Goal: Task Accomplishment & Management: Use online tool/utility

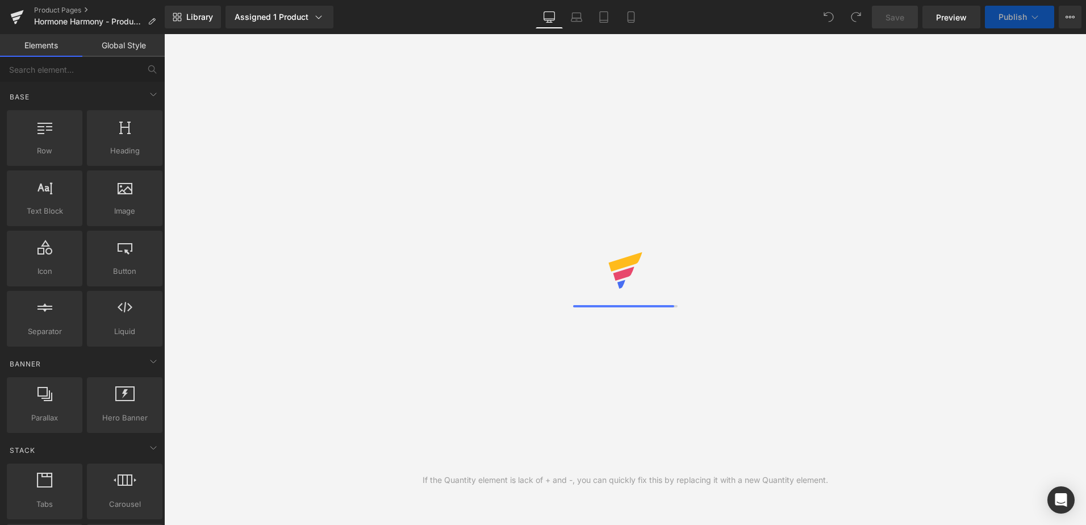
click at [717, 20] on div "Library Assigned 1 Product Product Preview Hormone Harmony™ Manage assigned pro…" at bounding box center [626, 17] width 922 height 23
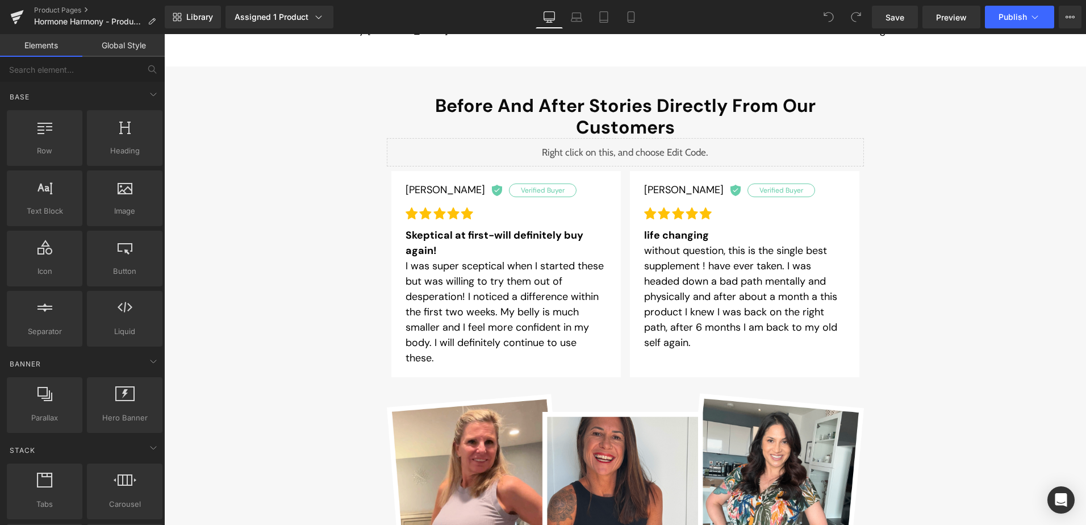
scroll to position [341, 0]
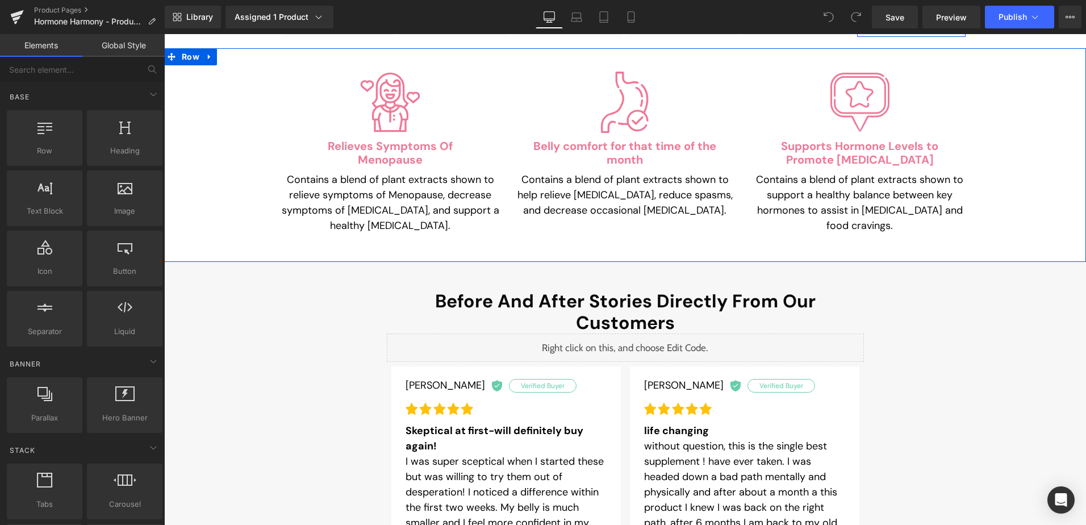
click at [704, 18] on div "Library Assigned 1 Product Product Preview Hormone Harmony™ Manage assigned pro…" at bounding box center [626, 17] width 922 height 23
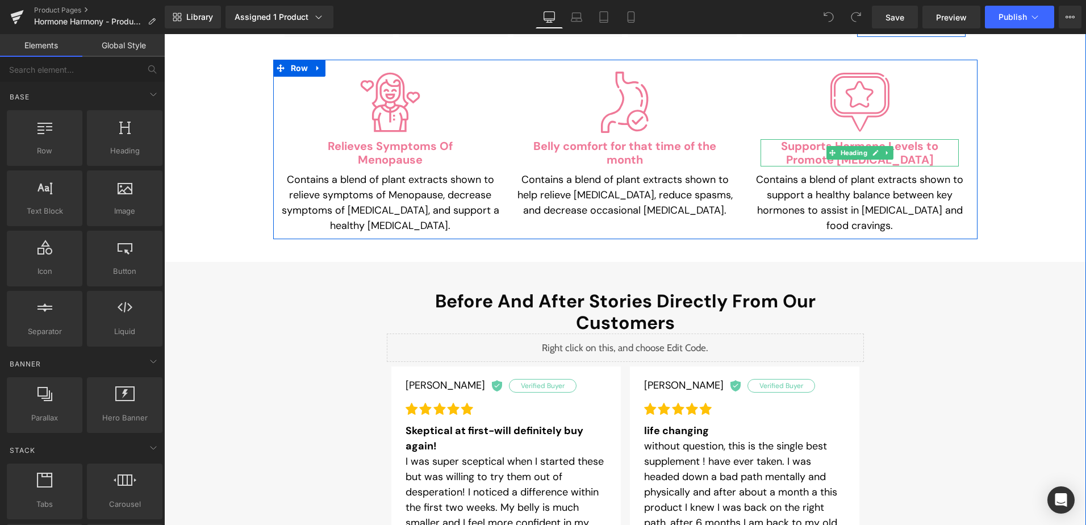
drag, startPoint x: 826, startPoint y: 147, endPoint x: 812, endPoint y: 153, distance: 15.8
click at [827, 147] on span at bounding box center [833, 153] width 12 height 14
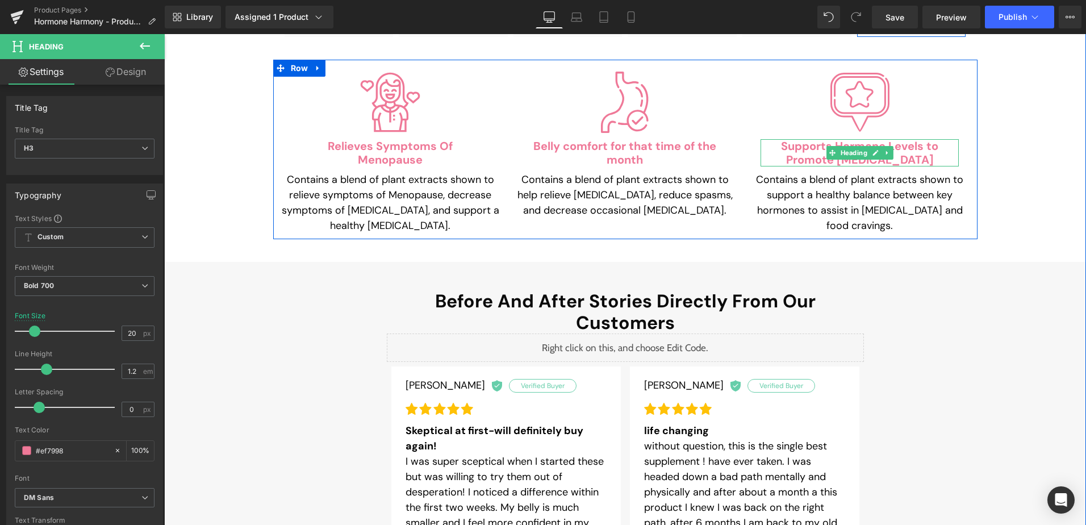
click at [809, 146] on h3 "Supports Hormone Levels to Promote Weight Management" at bounding box center [860, 152] width 198 height 27
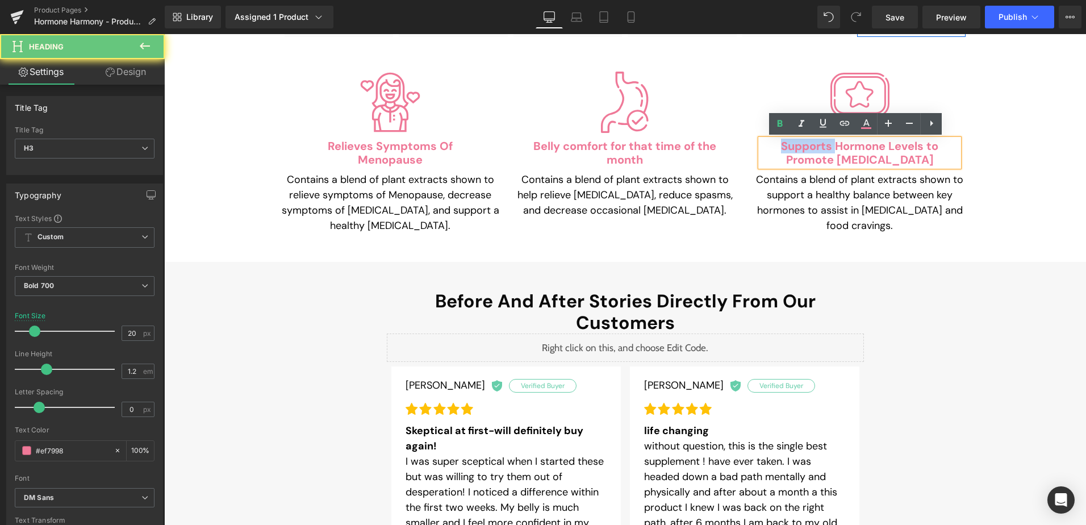
click at [809, 146] on h3 "Supports Hormone Levels to Promote Weight Management" at bounding box center [860, 152] width 198 height 27
paste div
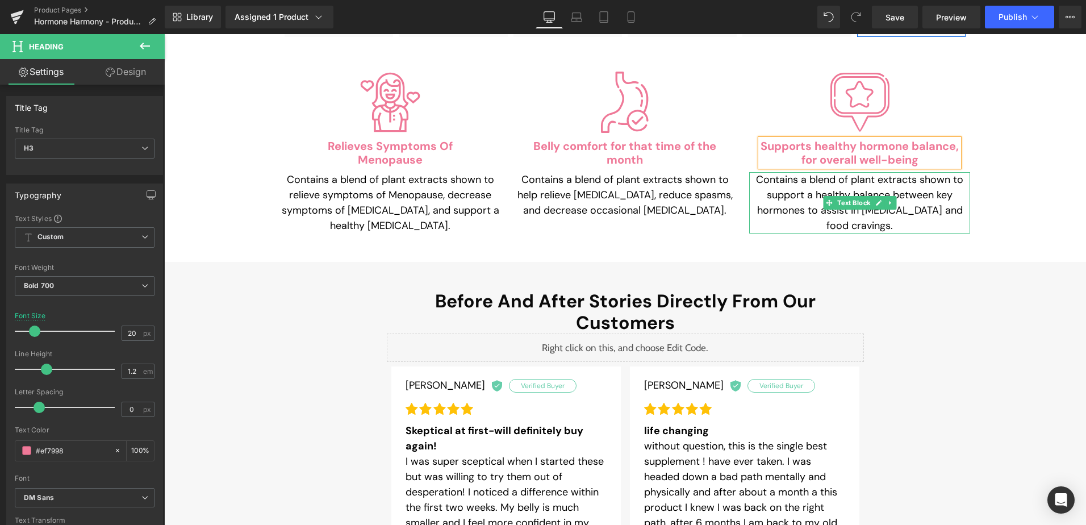
click at [786, 200] on p "Contains a blend of plant extracts shown to support a healthy balance between k…" at bounding box center [859, 202] width 221 height 61
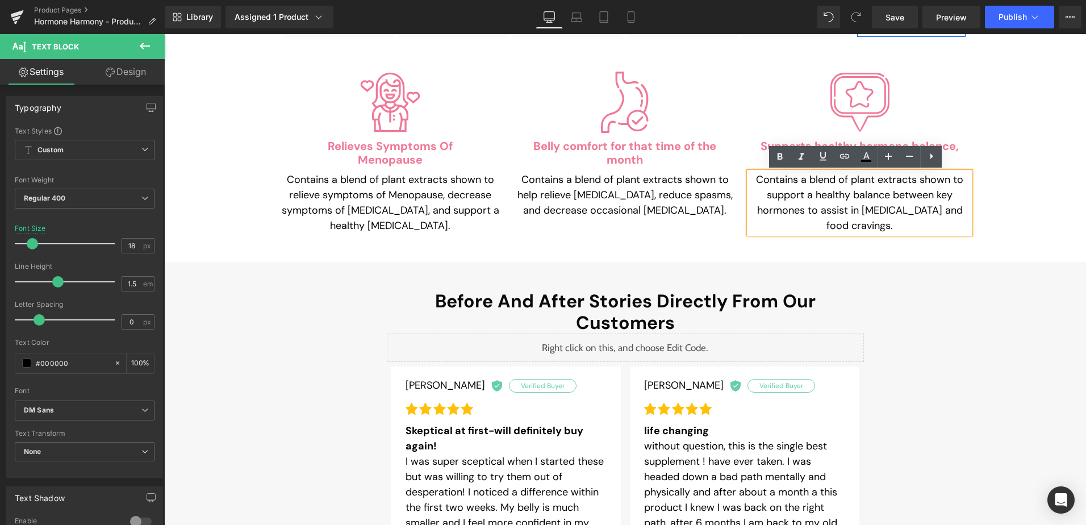
paste div
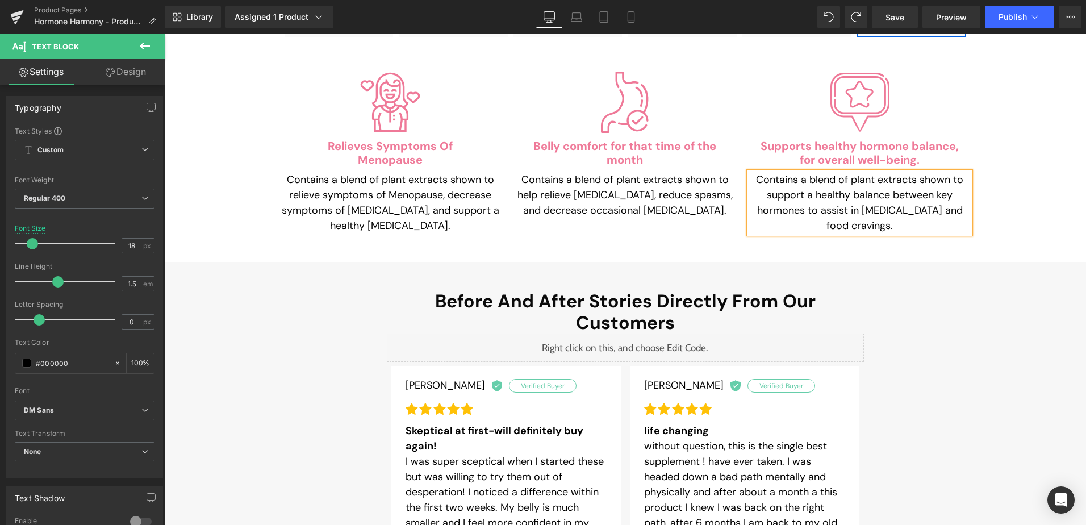
click at [959, 245] on div "Image Relieves Symptoms Of Menopause Heading Contains a blend of plant extracts…" at bounding box center [625, 155] width 922 height 214
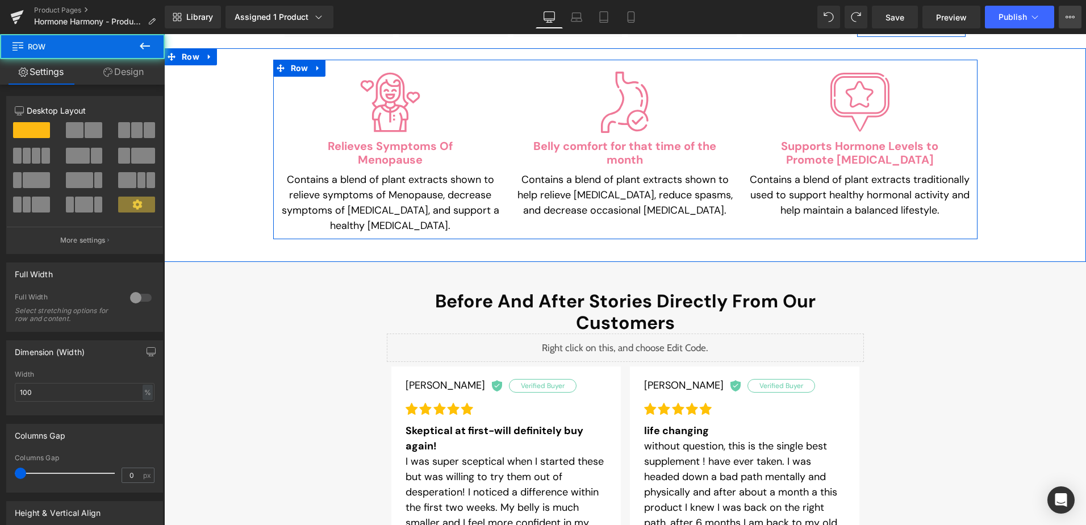
click at [1061, 18] on button "View Live Page View with current Template Save Template to Library Schedule Pub…" at bounding box center [1070, 17] width 23 height 23
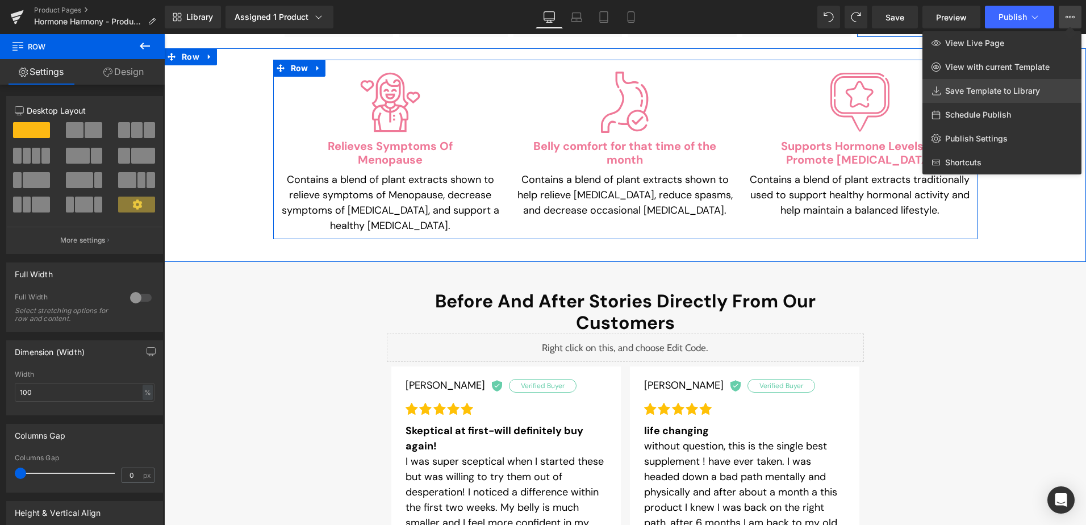
click at [1001, 91] on span "Save Template to Library" at bounding box center [992, 91] width 95 height 10
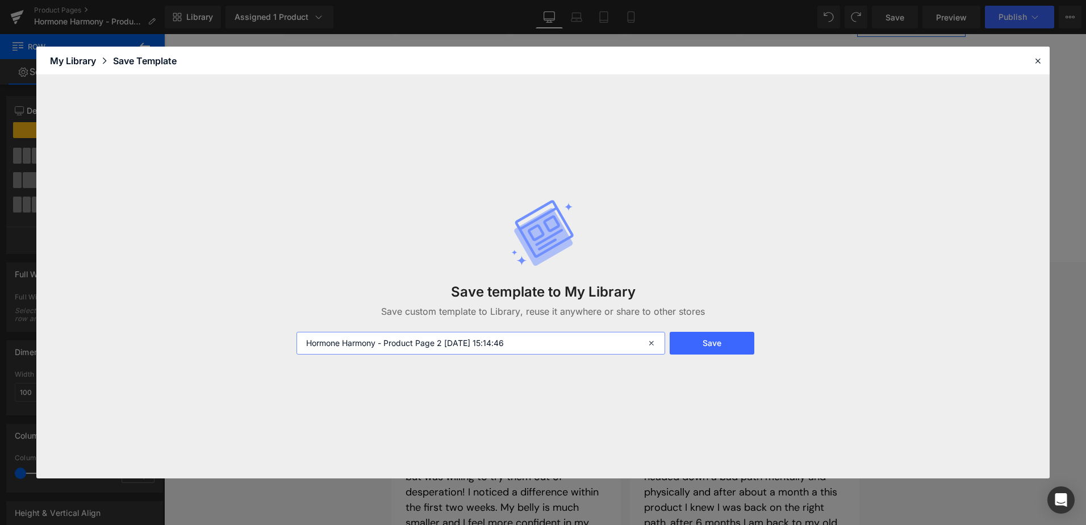
click at [543, 340] on input "Hormone Harmony - Product Page 2 2025-08-20 15:14:46" at bounding box center [481, 343] width 369 height 23
type input "Hormone Harmony - Product Page 2 2025-08-20 15:14:46 - BKP"
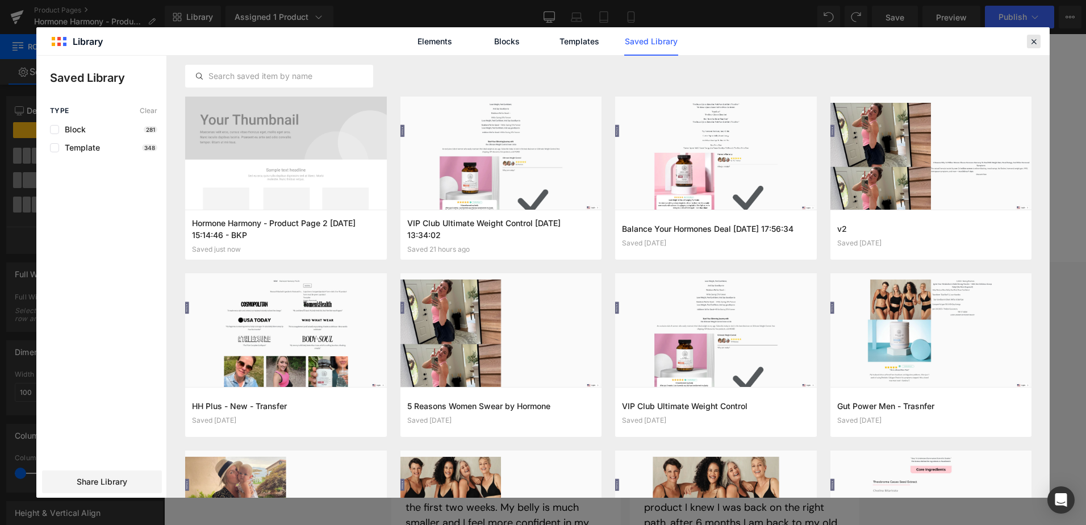
drag, startPoint x: 1037, startPoint y: 39, endPoint x: 868, endPoint y: 3, distance: 173.1
click at [1037, 39] on icon at bounding box center [1034, 41] width 10 height 10
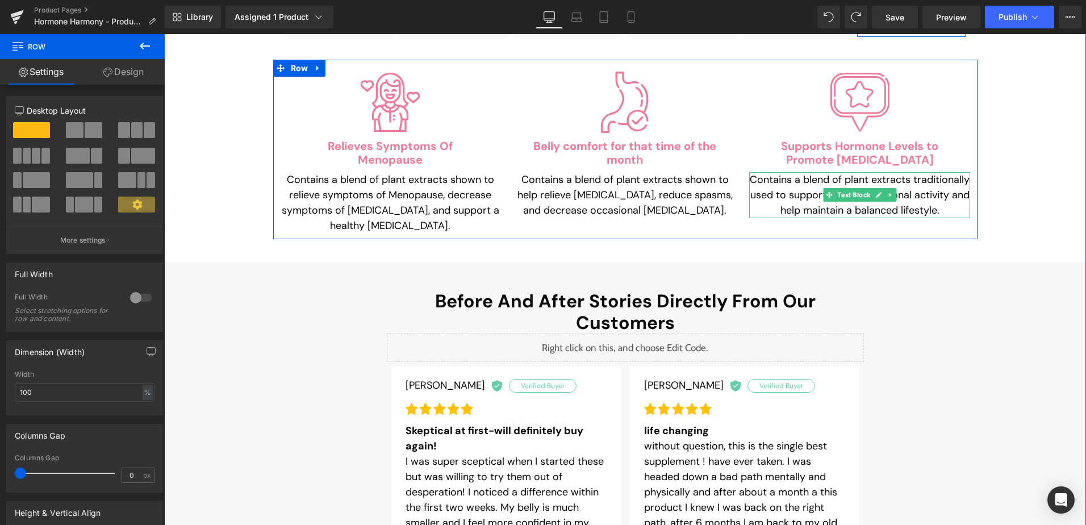
click at [789, 186] on p "Contains a blend of plant extracts traditionally used to support healthy hormon…" at bounding box center [859, 195] width 221 height 46
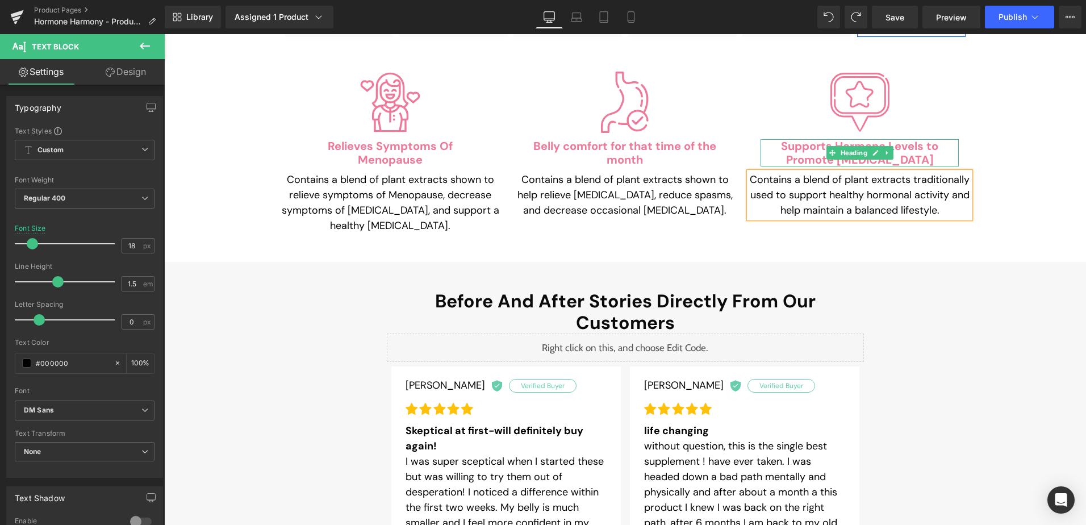
click at [799, 151] on h3 "Supports Hormone Levels to Promote Weight Management" at bounding box center [860, 152] width 198 height 27
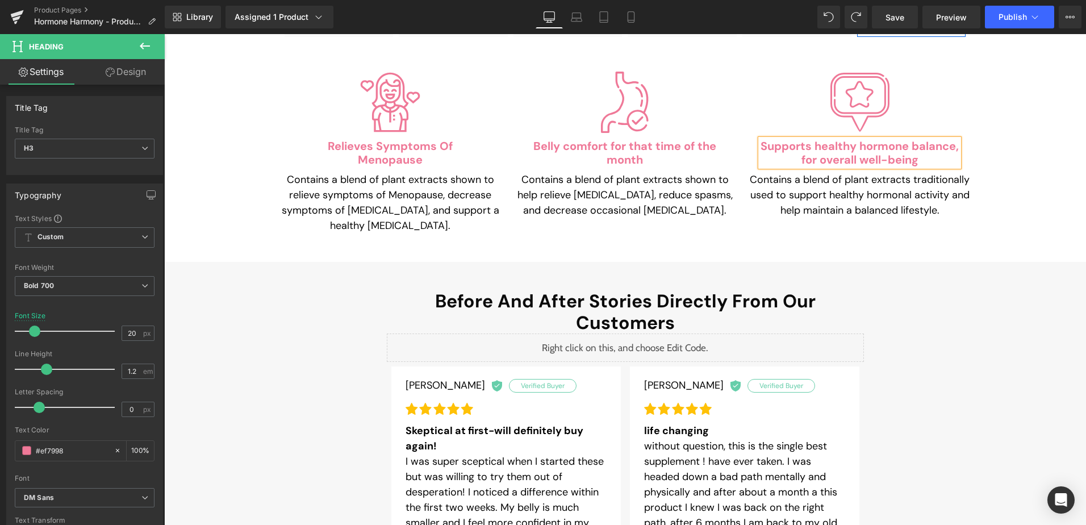
click at [1019, 231] on div "Image Relieves Symptoms Of Menopause Heading Contains a blend of plant extracts…" at bounding box center [625, 150] width 922 height 180
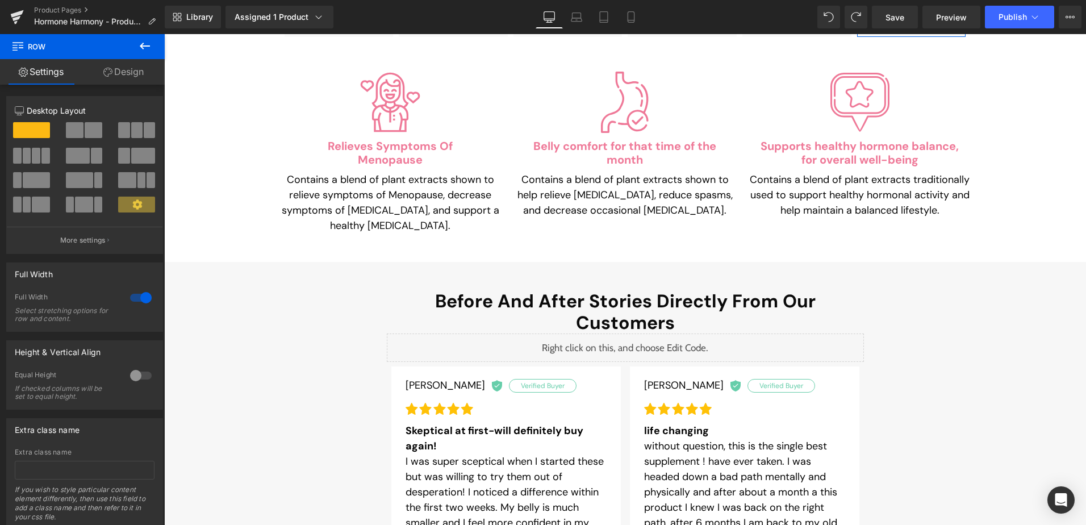
click at [720, 19] on div "Library Assigned 1 Product Product Preview Hormone Harmony™ Manage assigned pro…" at bounding box center [626, 17] width 922 height 23
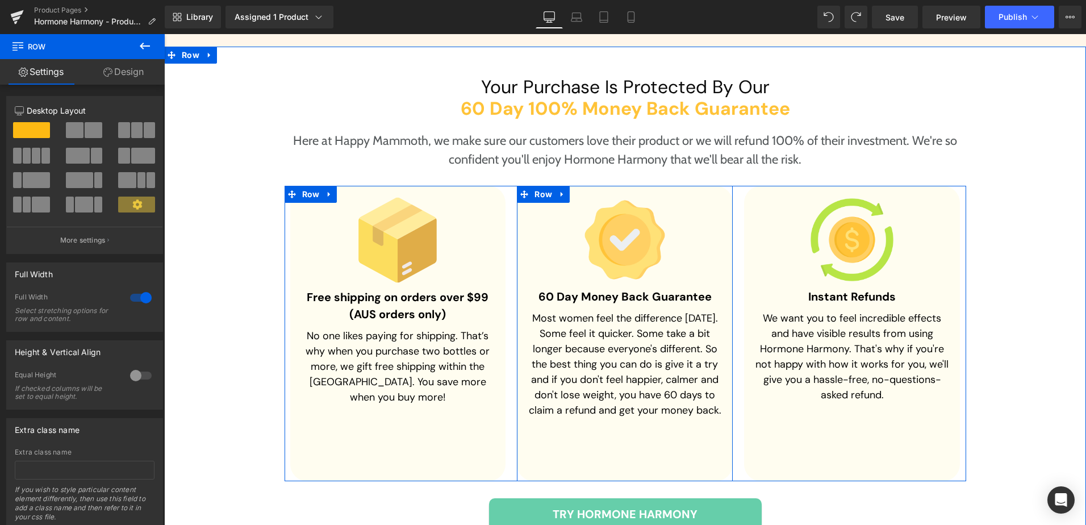
click at [561, 311] on p "Most women feel the difference within 9 days. Some feel it quicker. Some take a…" at bounding box center [624, 364] width 193 height 107
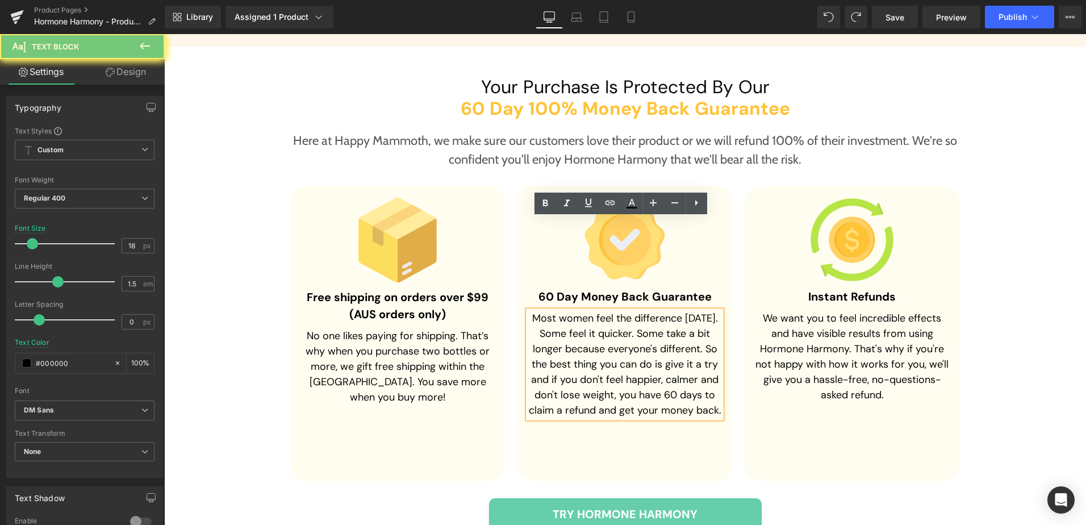
click at [564, 311] on p "Most women feel the difference within 9 days. Some feel it quicker. Some take a…" at bounding box center [624, 364] width 193 height 107
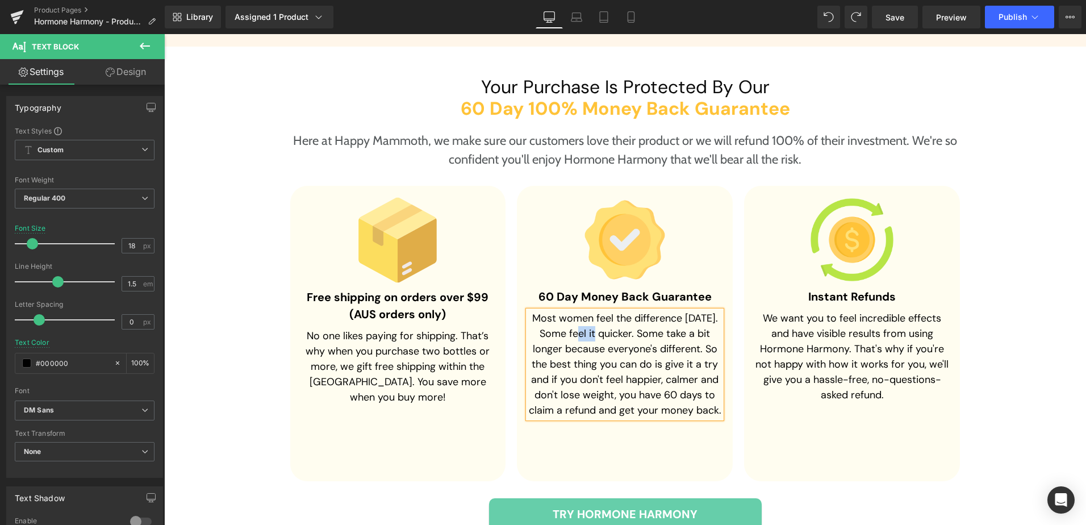
paste div
click at [1023, 309] on div "Your Purchase Is Protected By Our Heading 60 Day 100% Money Back Guarantee Head…" at bounding box center [625, 315] width 899 height 480
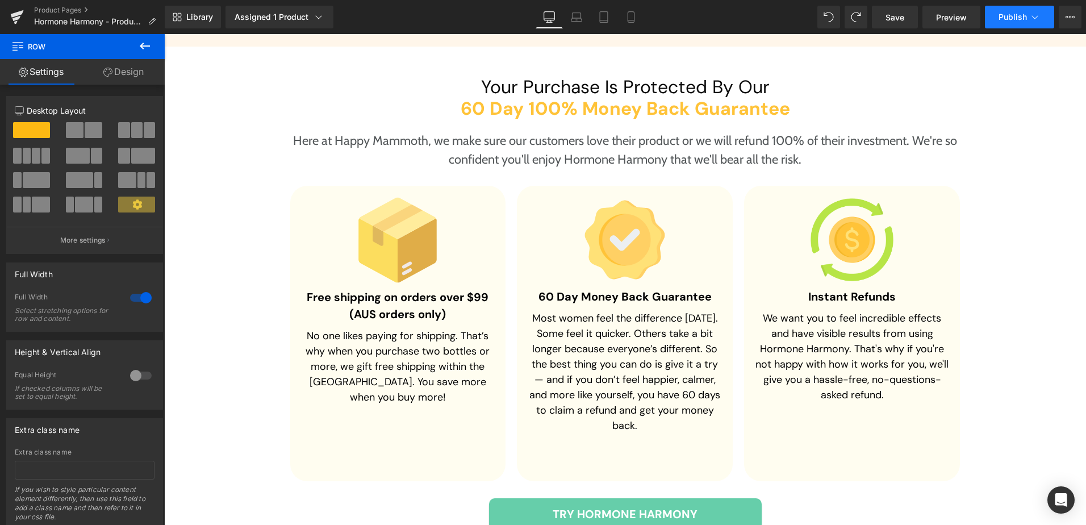
click at [1009, 17] on span "Publish" at bounding box center [1013, 16] width 28 height 9
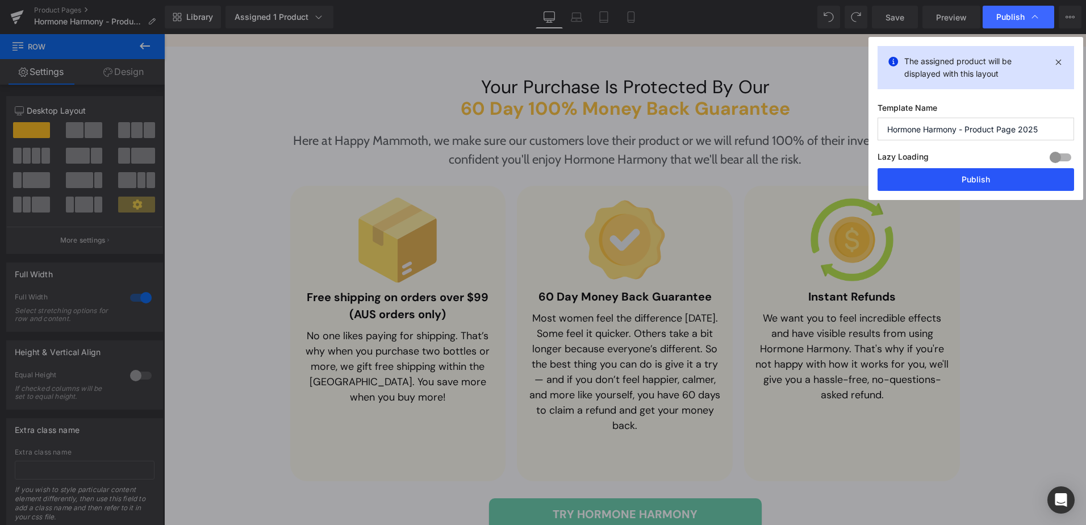
drag, startPoint x: 973, startPoint y: 181, endPoint x: 801, endPoint y: 136, distance: 178.0
click at [973, 181] on button "Publish" at bounding box center [976, 179] width 197 height 23
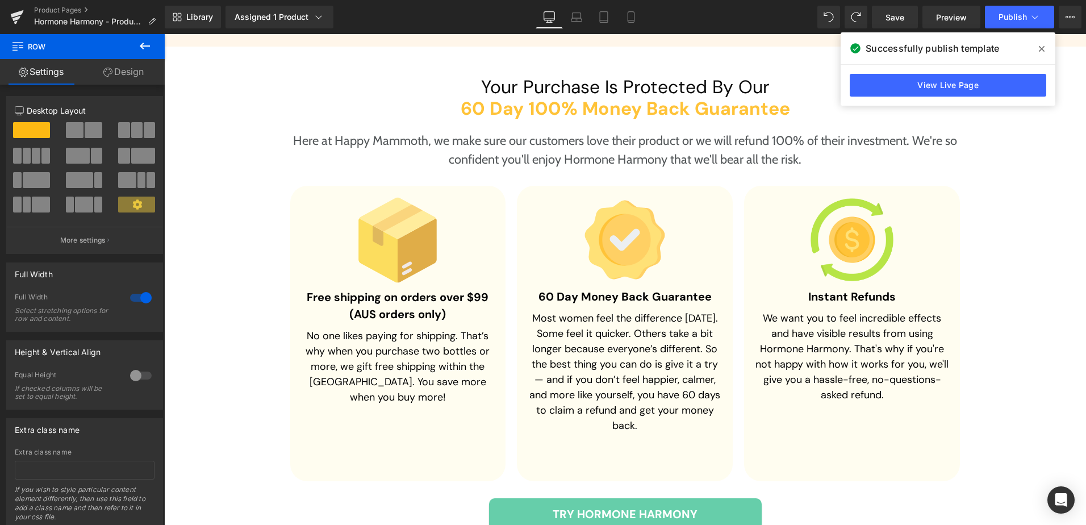
click at [782, 18] on div "Library Assigned 1 Product Product Preview Hormone Harmony™ Manage assigned pro…" at bounding box center [626, 17] width 922 height 23
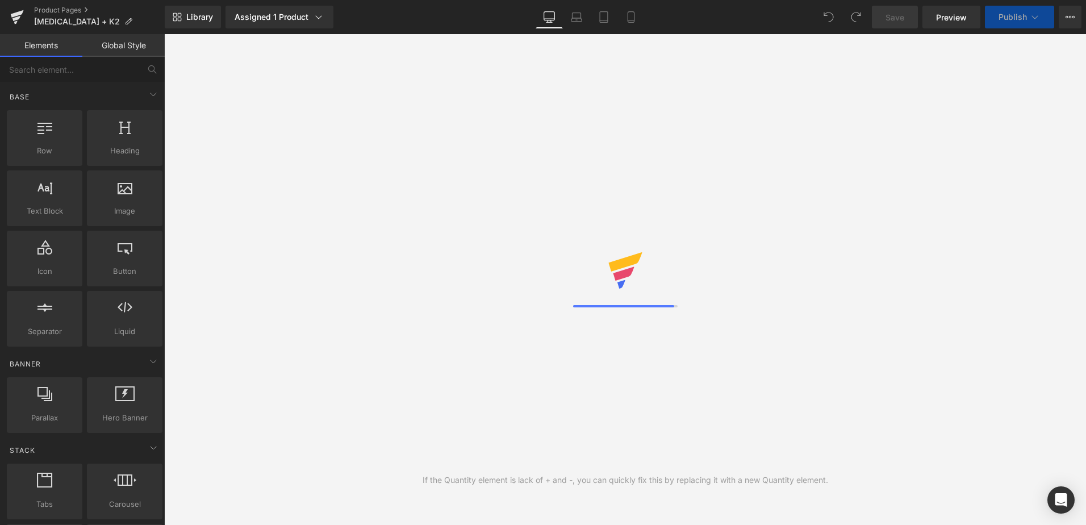
click at [755, 20] on div "Library Assigned 1 Product Product Preview Vitamin D3 & K2 Breakthrough Manage …" at bounding box center [626, 17] width 922 height 23
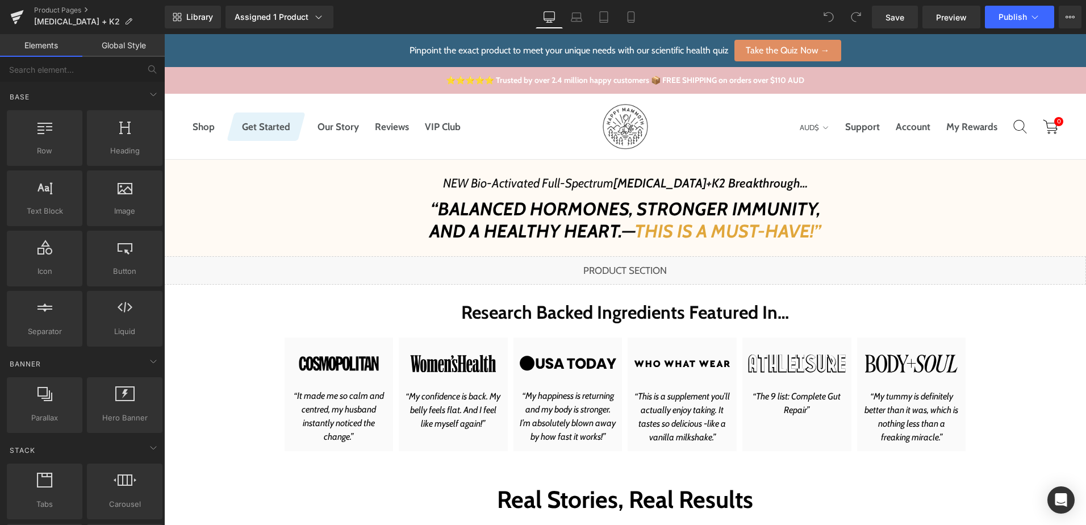
click at [781, 19] on div "Library Assigned 1 Product Product Preview Vitamin D3 & K2 Breakthrough Manage …" at bounding box center [626, 17] width 922 height 23
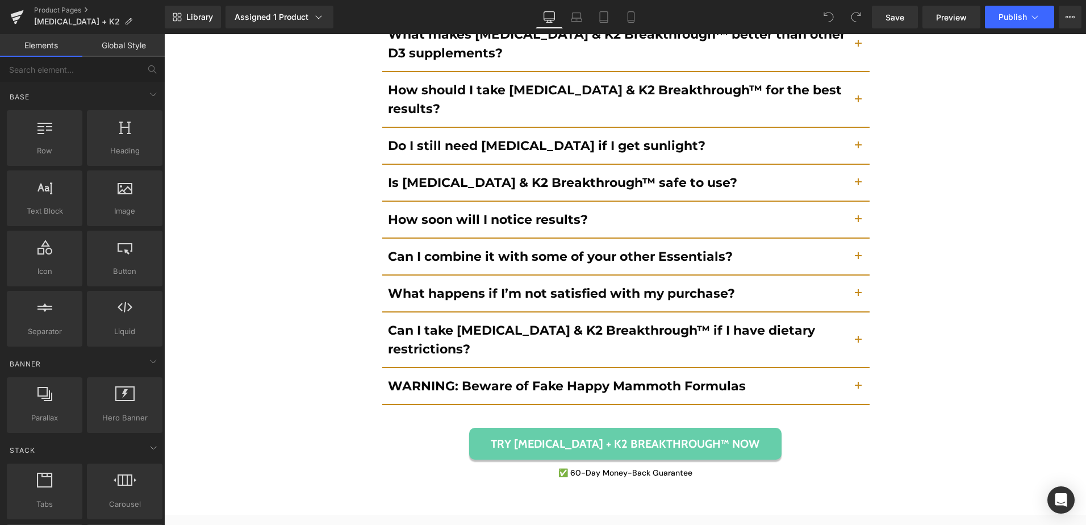
scroll to position [4659, 0]
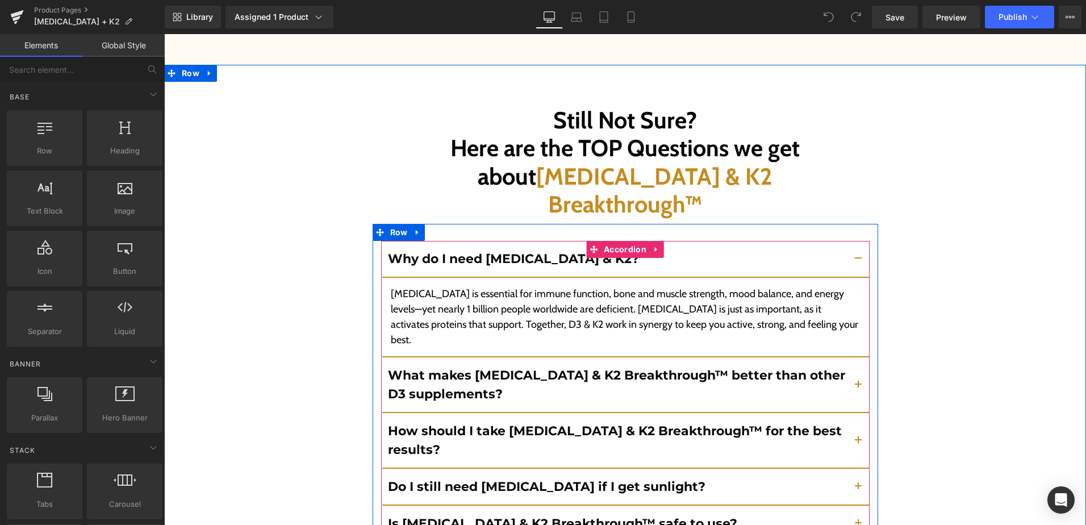
drag, startPoint x: 851, startPoint y: 239, endPoint x: 853, endPoint y: 218, distance: 20.5
click at [851, 357] on button "button" at bounding box center [858, 384] width 23 height 55
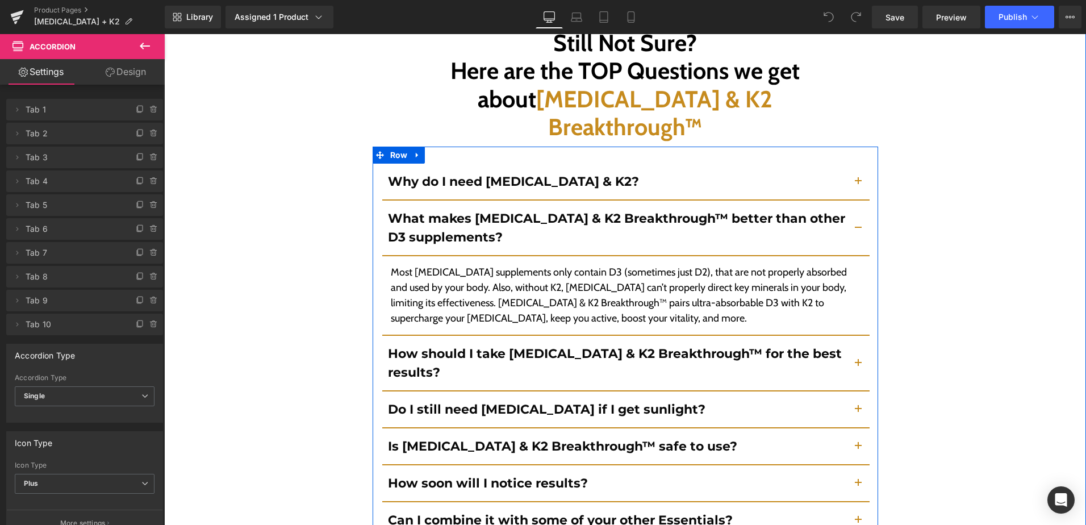
scroll to position [4716, 0]
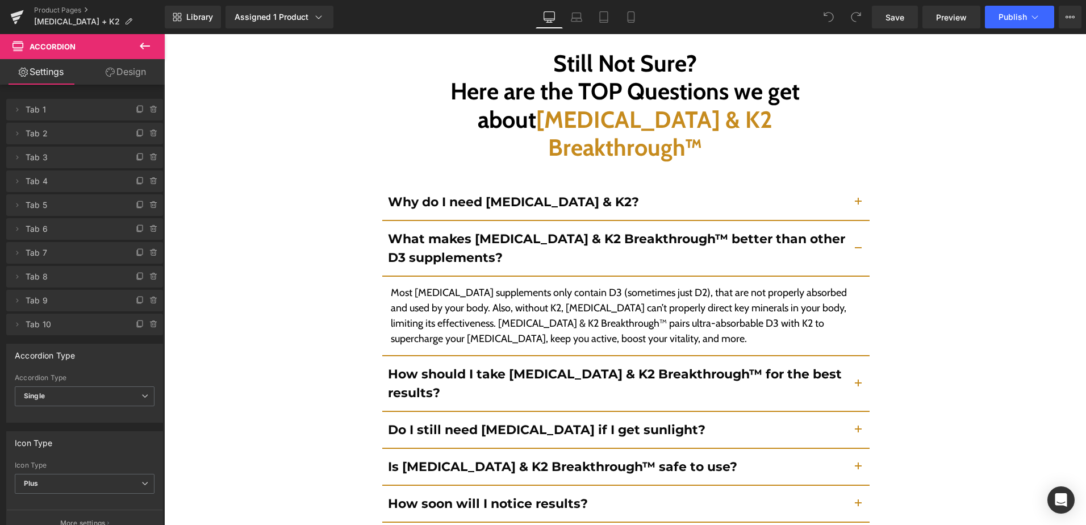
click at [743, 15] on div "Library Assigned 1 Product Product Preview Vitamin D3 & K2 Breakthrough Manage …" at bounding box center [626, 17] width 922 height 23
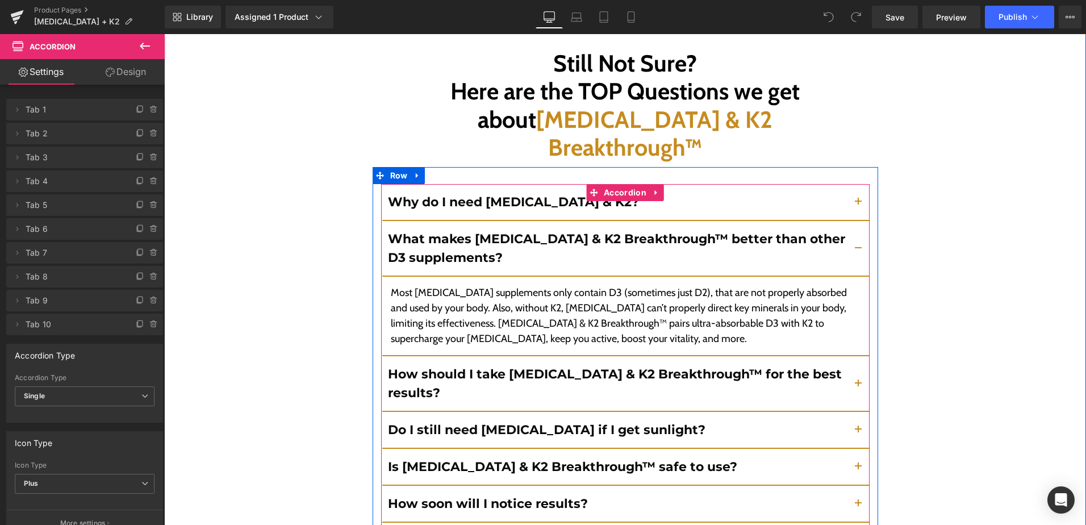
click at [858, 387] on span "button" at bounding box center [858, 387] width 0 height 0
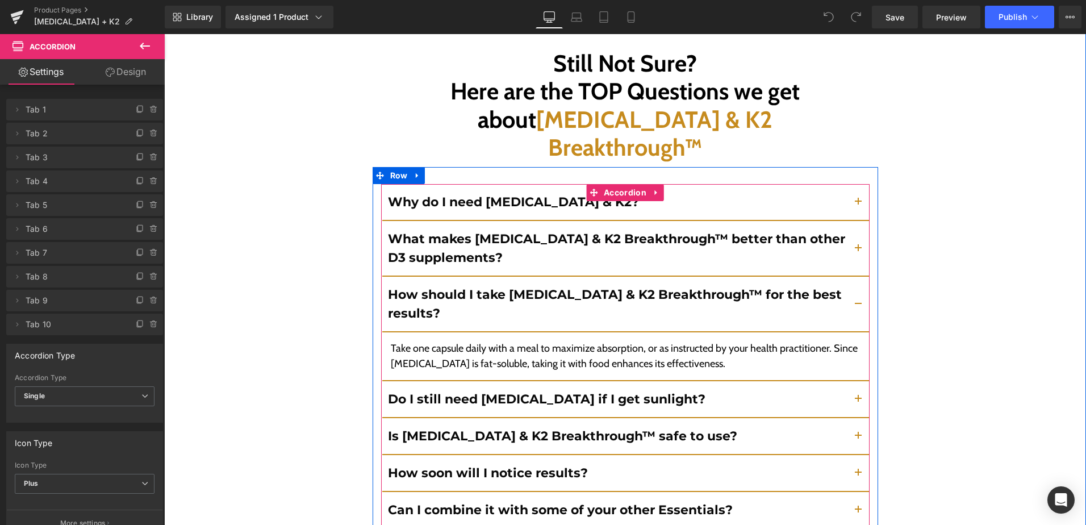
click at [850, 381] on button "button" at bounding box center [858, 399] width 23 height 36
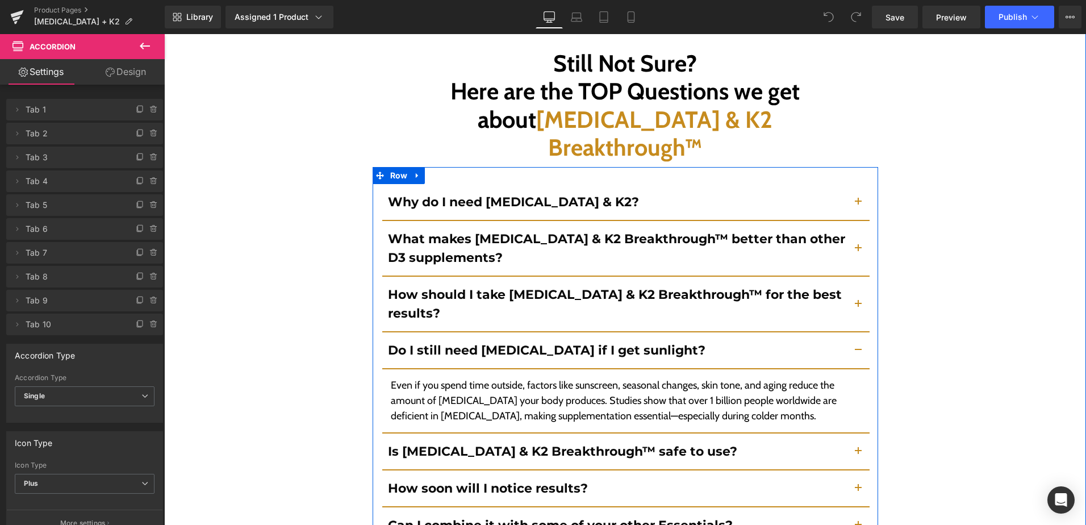
click at [852, 434] on button "button" at bounding box center [858, 452] width 23 height 36
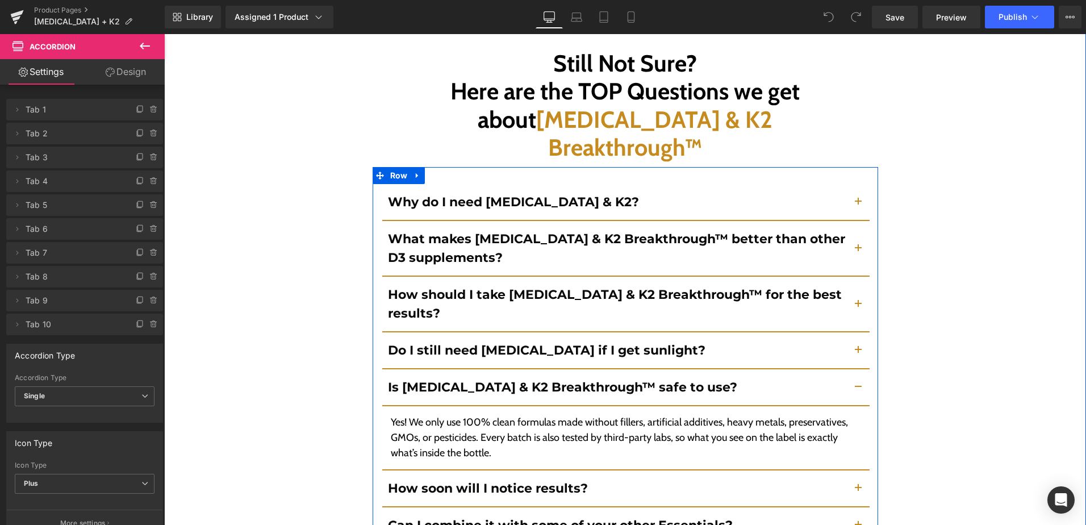
click at [851, 470] on button "button" at bounding box center [858, 488] width 23 height 36
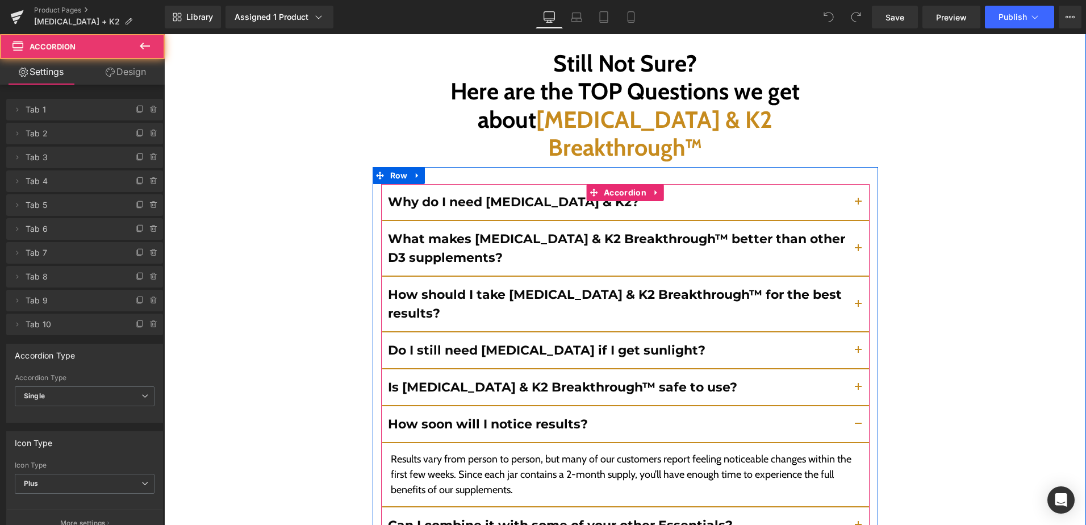
click at [858, 524] on span "button" at bounding box center [858, 528] width 0 height 0
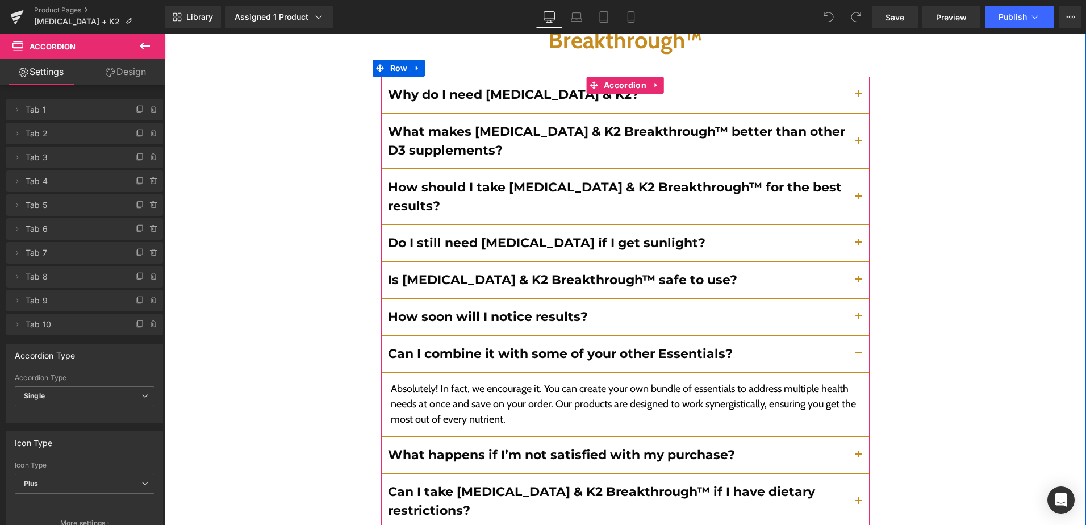
scroll to position [4829, 0]
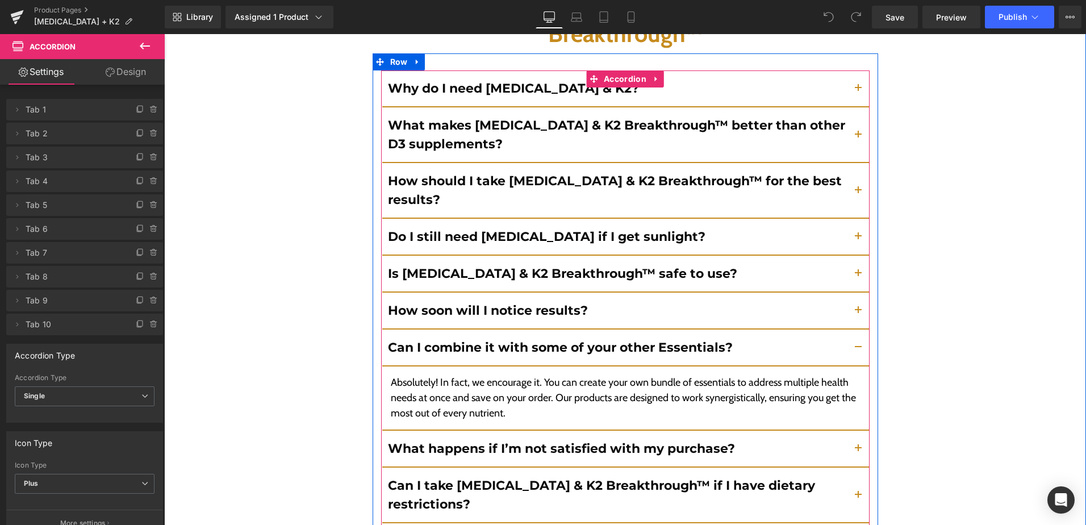
click at [850, 431] on button "button" at bounding box center [858, 449] width 23 height 36
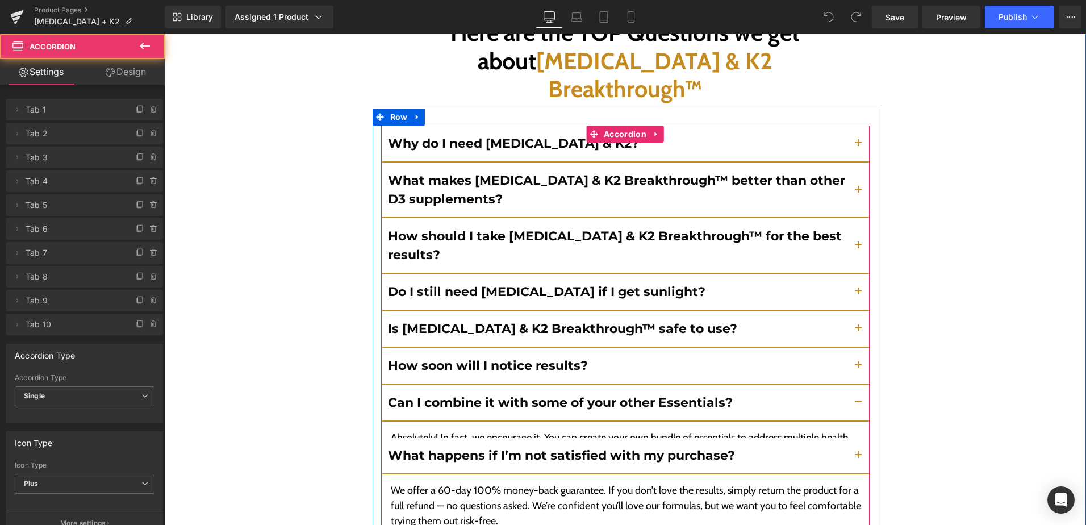
scroll to position [4765, 0]
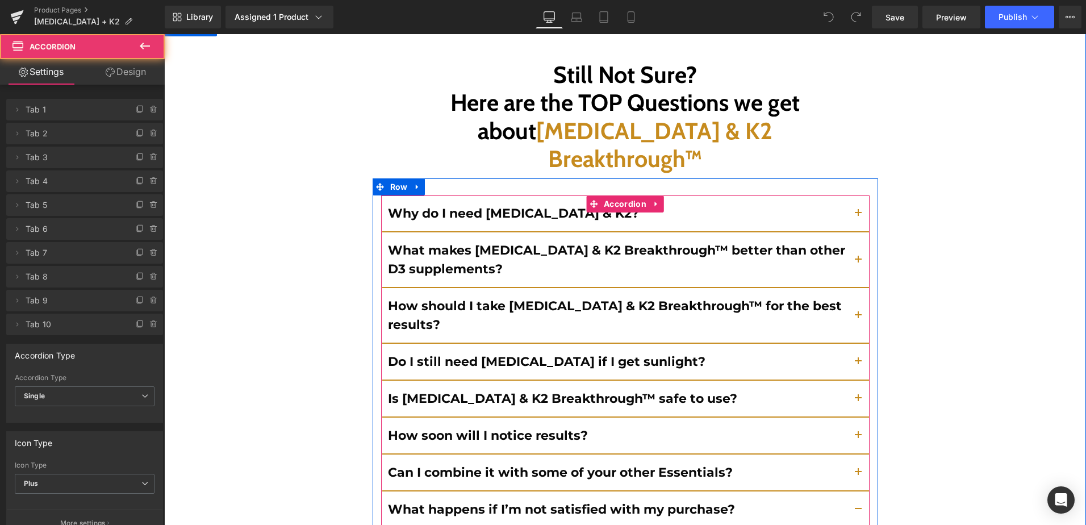
scroll to position [4701, 0]
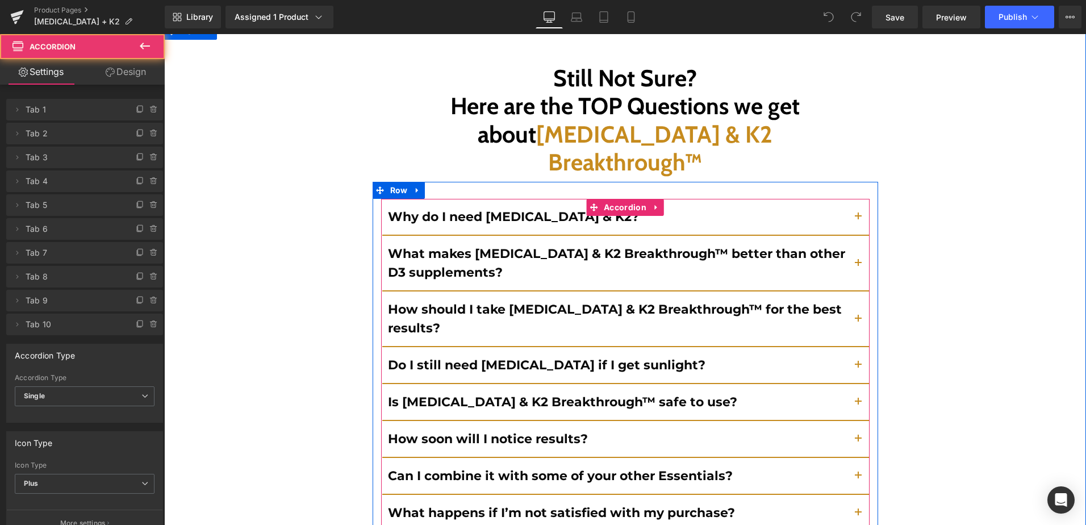
click at [858, 220] on span "button" at bounding box center [858, 220] width 0 height 0
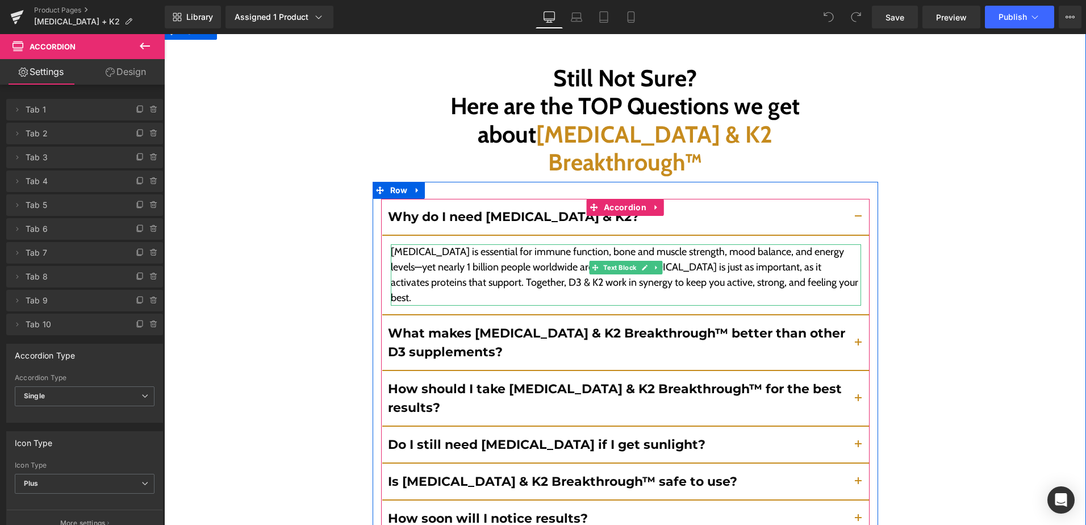
drag, startPoint x: 711, startPoint y: 140, endPoint x: 612, endPoint y: 143, distance: 98.9
click at [711, 244] on p "Vitamin D3 is essential for immune function, bone and muscle strength, mood bal…" at bounding box center [626, 274] width 470 height 61
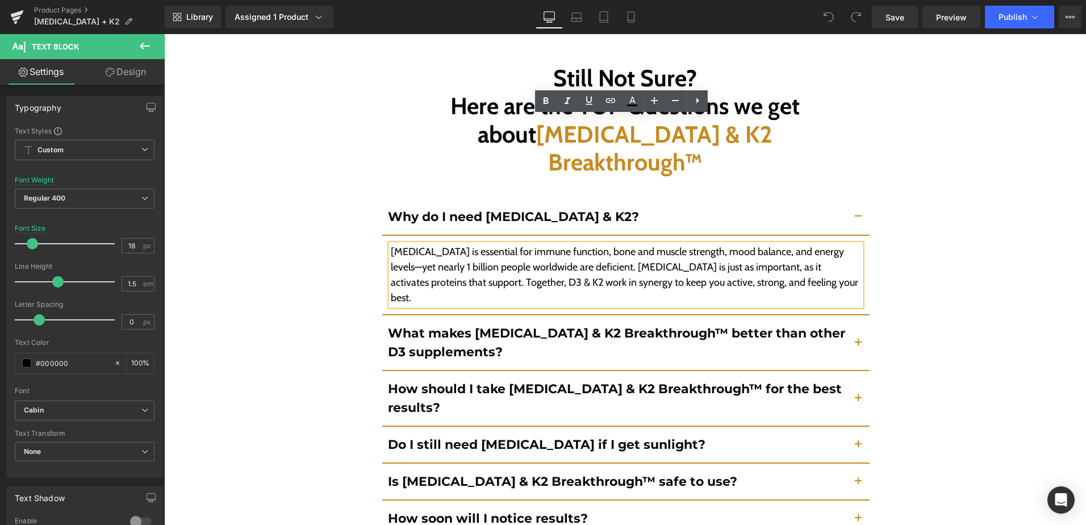
click at [601, 244] on p "Vitamin D3 is essential for immune function, bone and muscle strength, mood bal…" at bounding box center [626, 274] width 470 height 61
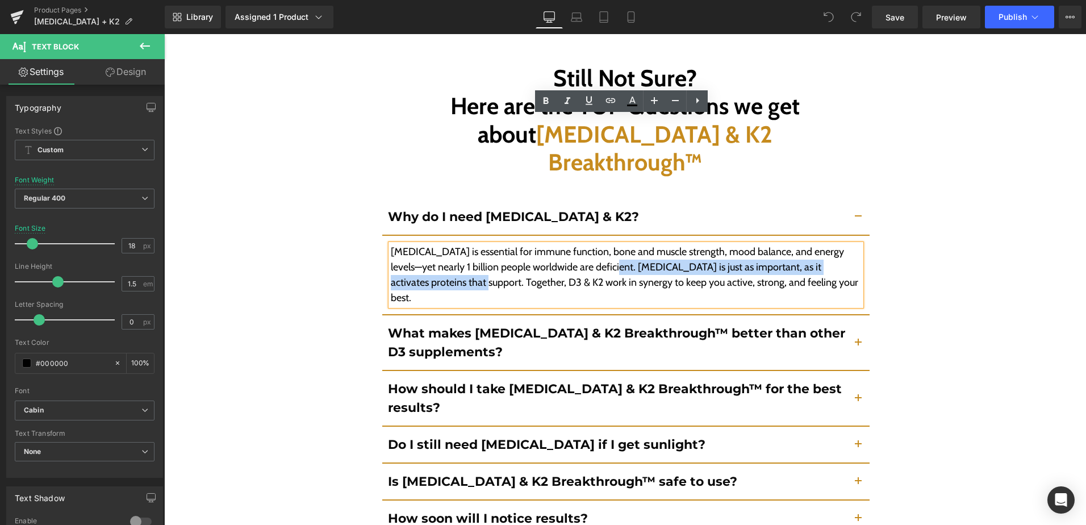
click at [423, 244] on p "Vitamin D3 is essential for immune function, bone and muscle strength, mood bal…" at bounding box center [626, 274] width 470 height 61
click at [602, 244] on p "Vitamin D3 is essential for immune function, bone and muscle strength, mood bal…" at bounding box center [626, 274] width 470 height 61
click at [422, 244] on p "Vitamin D3 is essential for immune function, bone and muscle strength, mood bal…" at bounding box center [626, 274] width 470 height 61
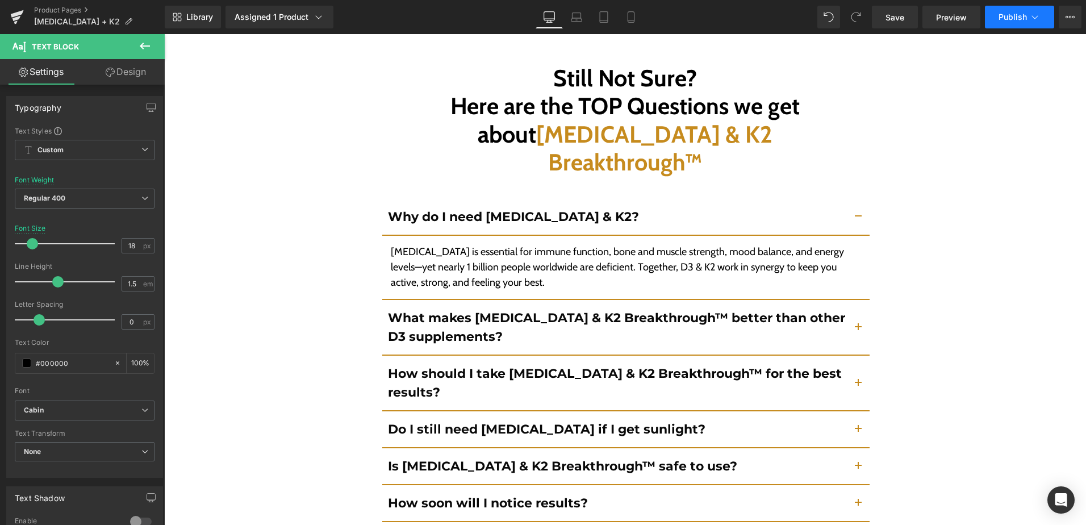
click at [1004, 15] on span "Publish" at bounding box center [1013, 16] width 28 height 9
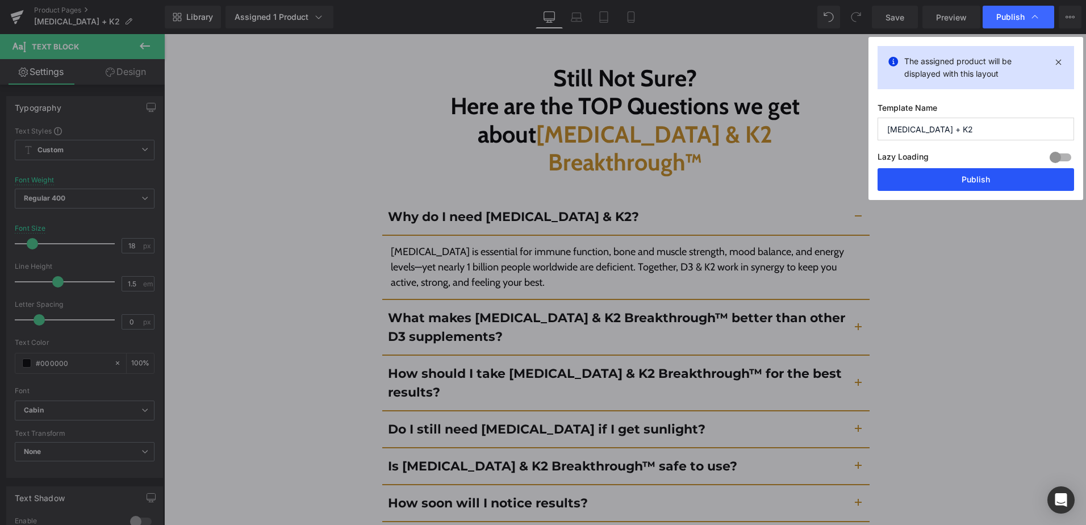
click at [1000, 169] on button "Publish" at bounding box center [976, 179] width 197 height 23
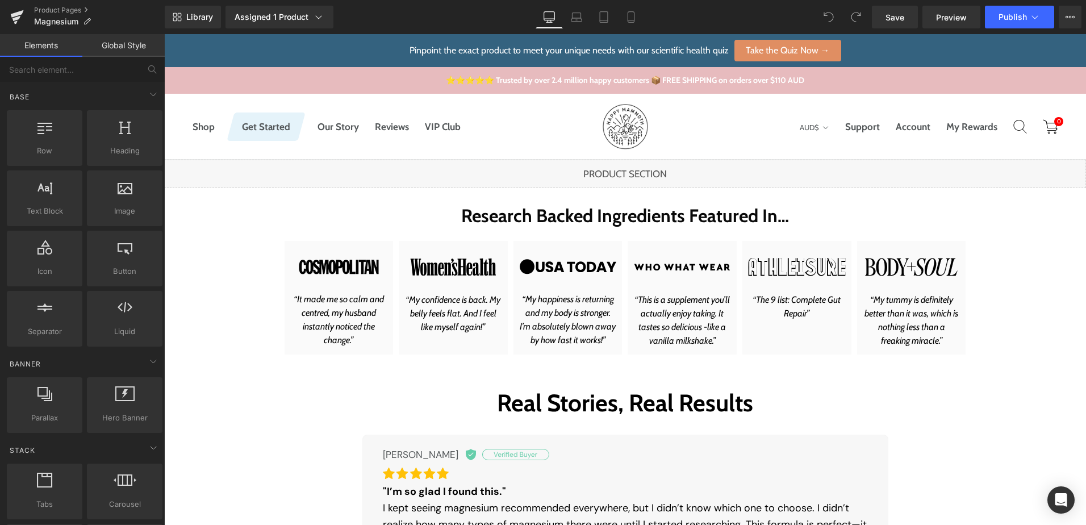
click at [695, 16] on div "Library Assigned 1 Product Product Preview Magnesium Breakthrough Manage assign…" at bounding box center [626, 17] width 922 height 23
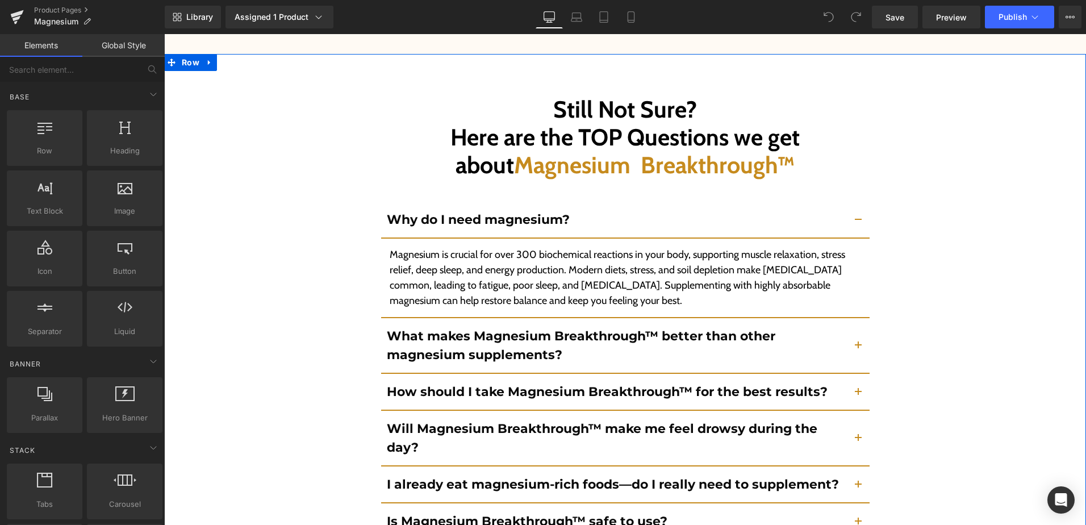
scroll to position [4664, 0]
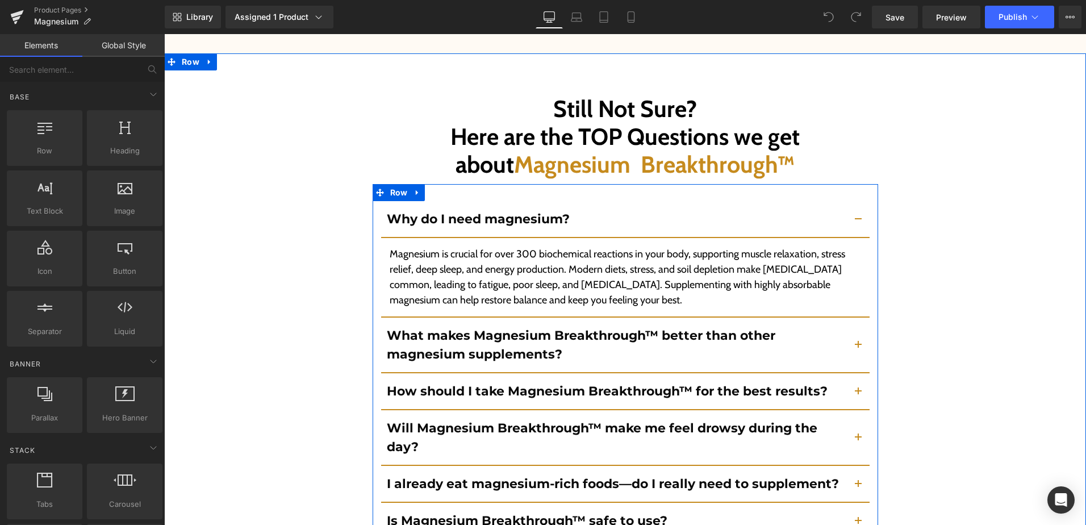
click at [858, 348] on span "button" at bounding box center [858, 348] width 0 height 0
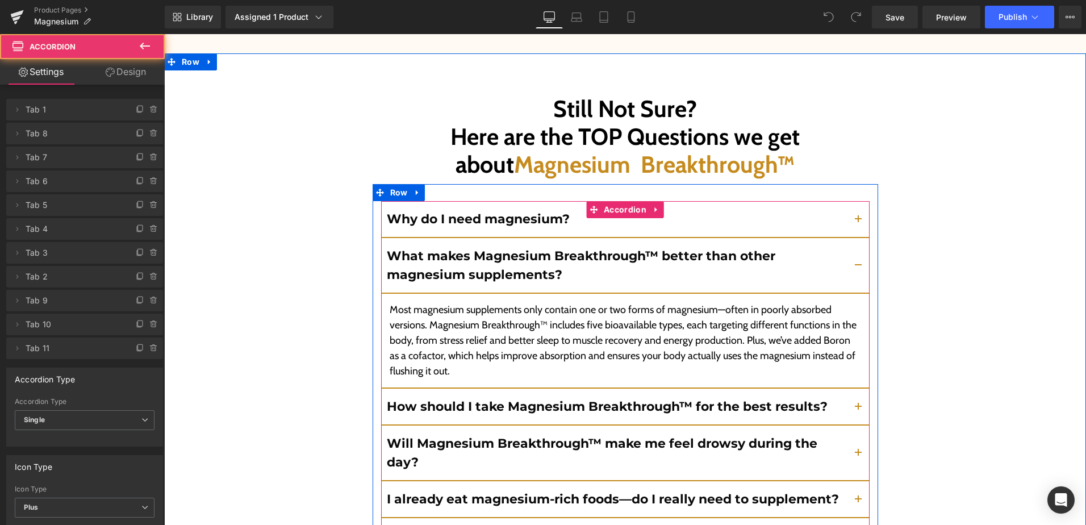
click at [852, 389] on button "button" at bounding box center [858, 407] width 23 height 36
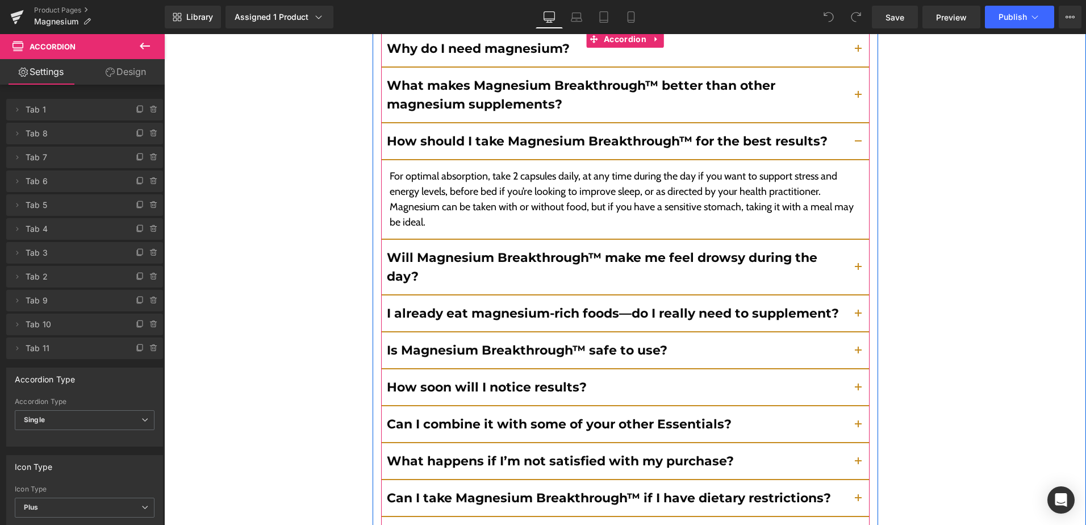
click at [858, 270] on span "button" at bounding box center [858, 270] width 0 height 0
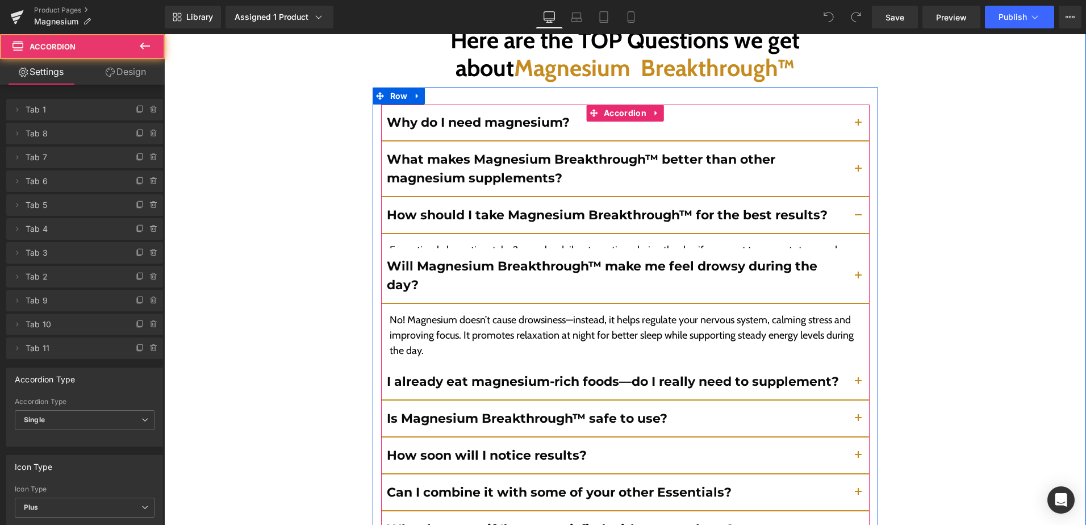
scroll to position [4755, 0]
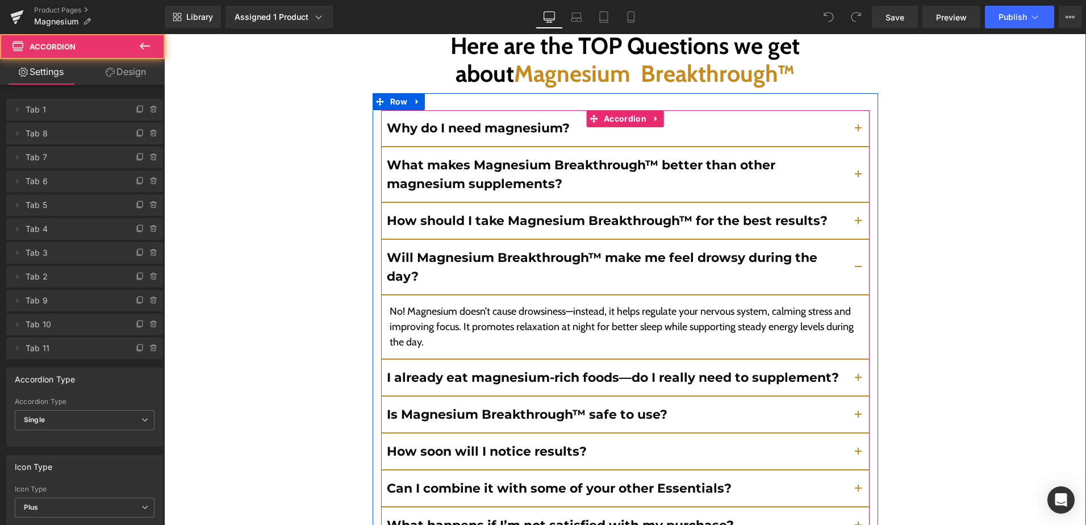
click at [853, 360] on button "button" at bounding box center [858, 378] width 23 height 36
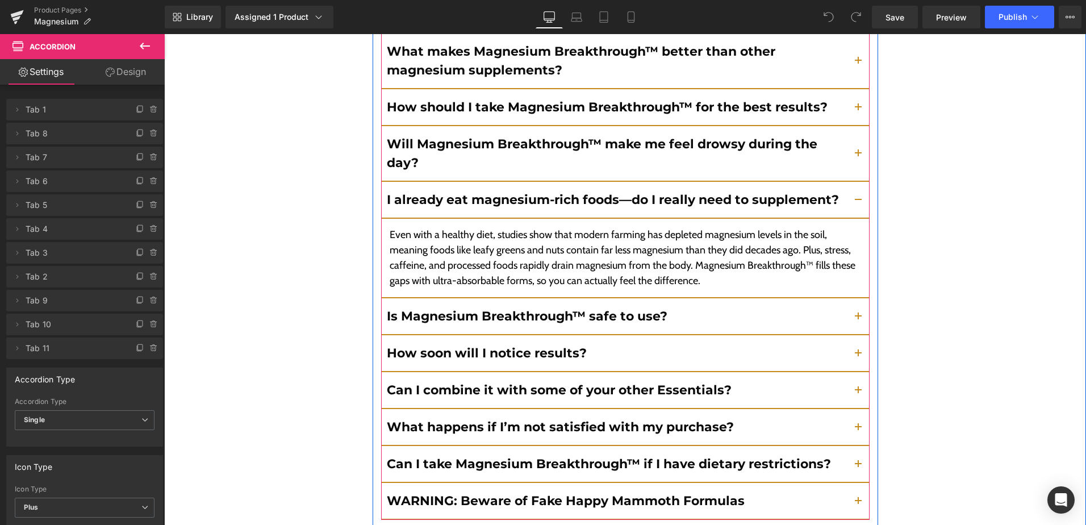
click at [850, 298] on button "button" at bounding box center [858, 316] width 23 height 36
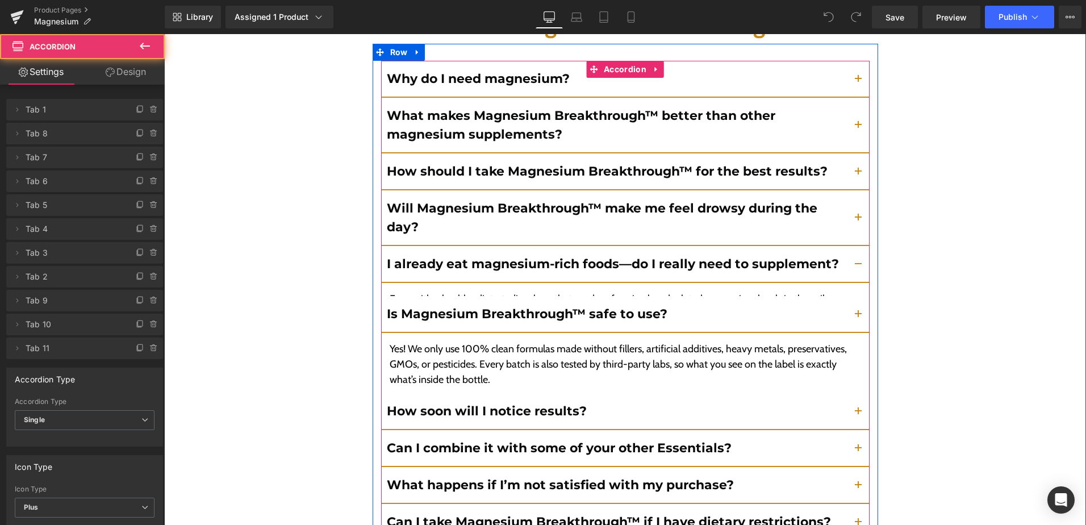
scroll to position [4789, 0]
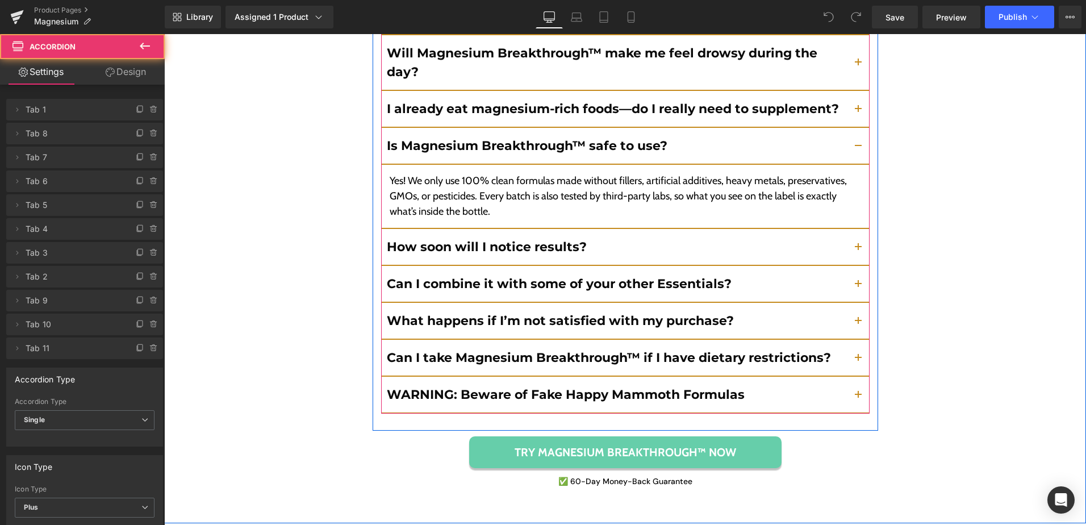
click at [856, 232] on button "button" at bounding box center [858, 247] width 23 height 36
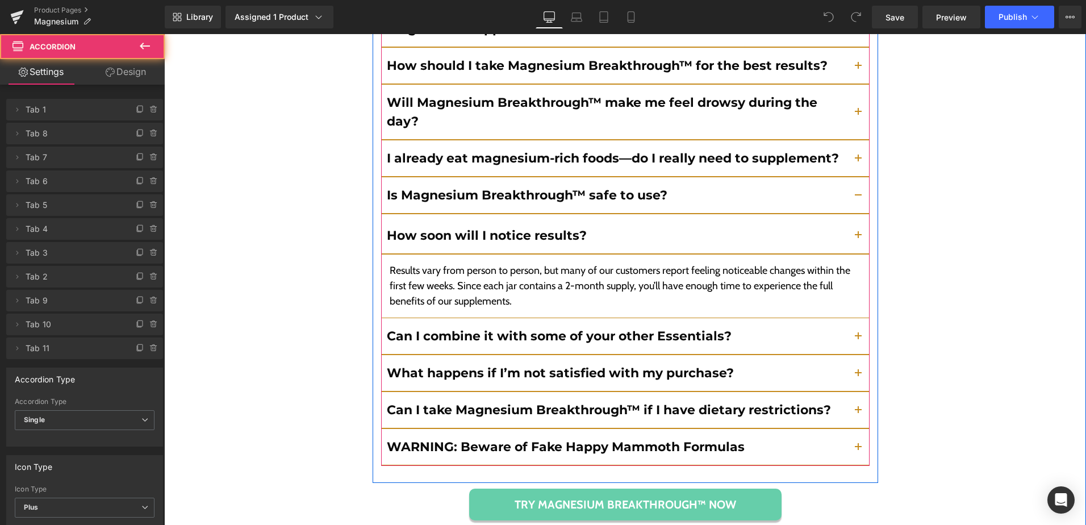
scroll to position [4895, 0]
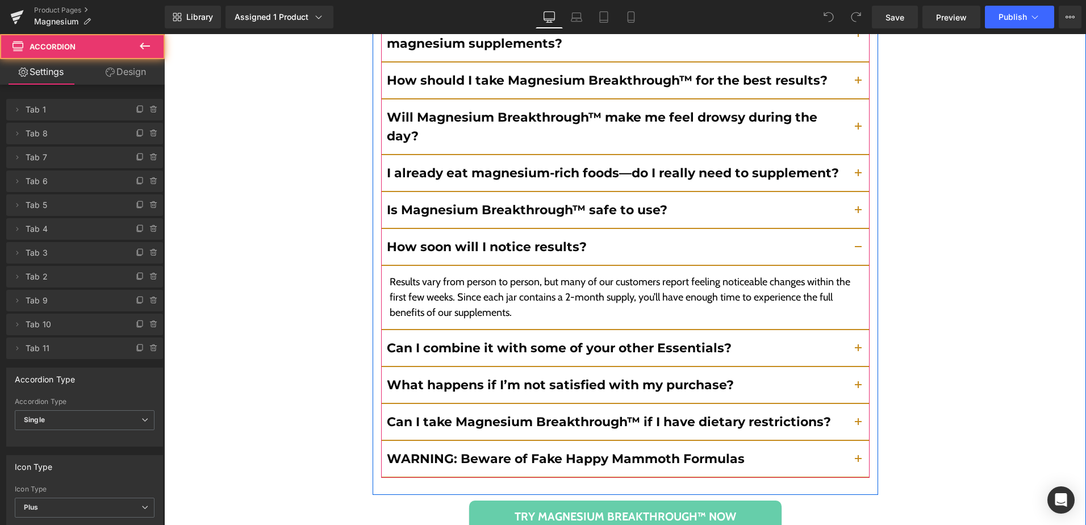
click at [855, 330] on button "button" at bounding box center [858, 348] width 23 height 36
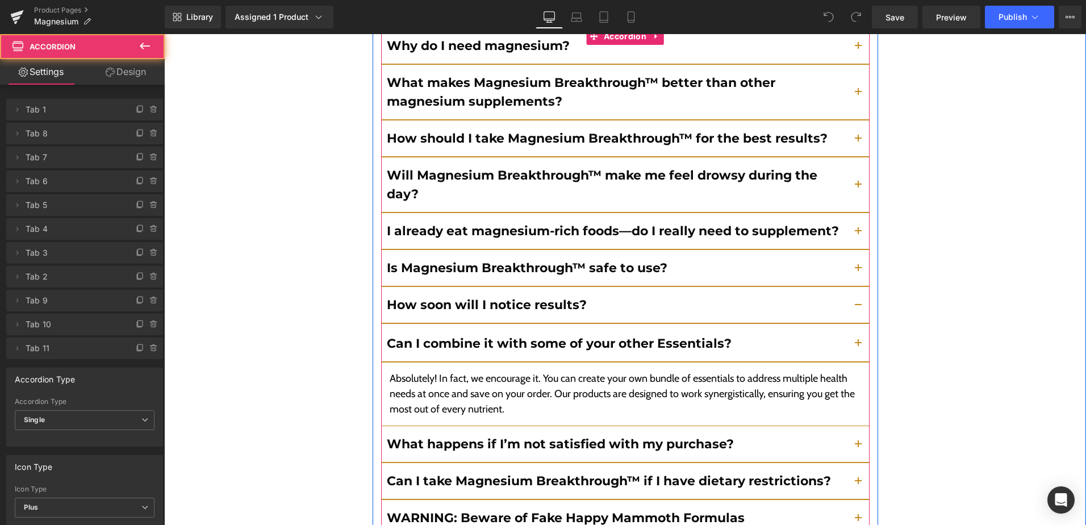
scroll to position [4831, 0]
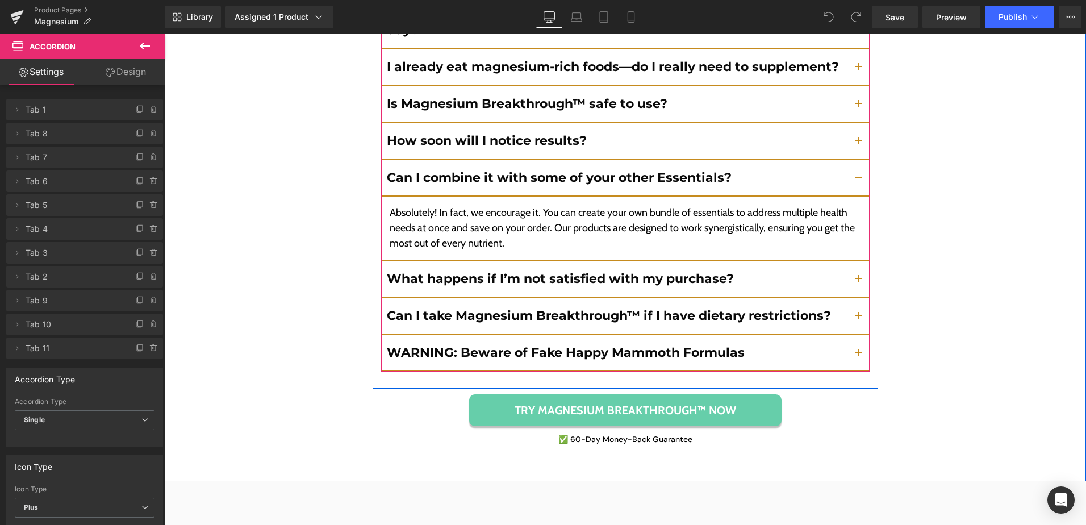
click at [856, 261] on button "button" at bounding box center [858, 279] width 23 height 36
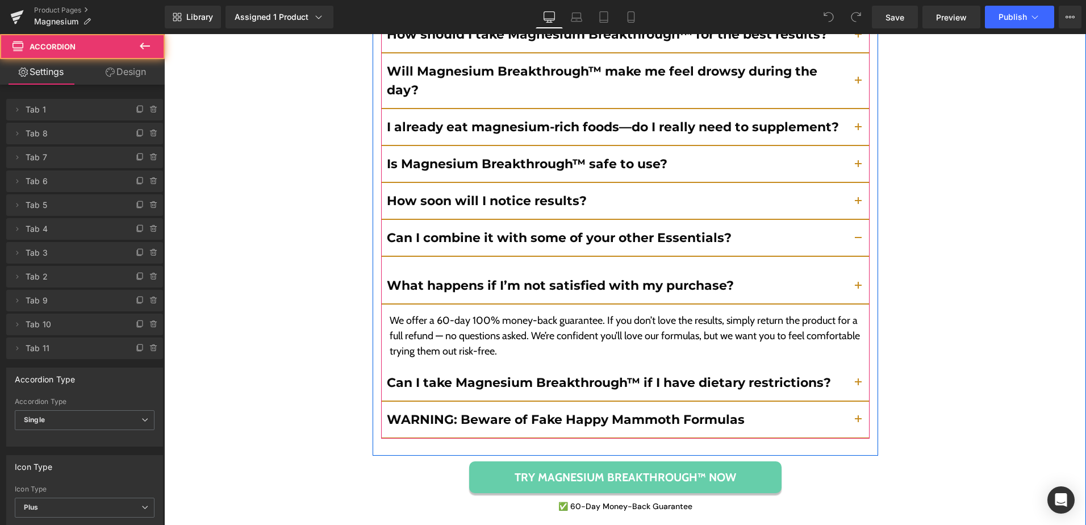
scroll to position [4937, 0]
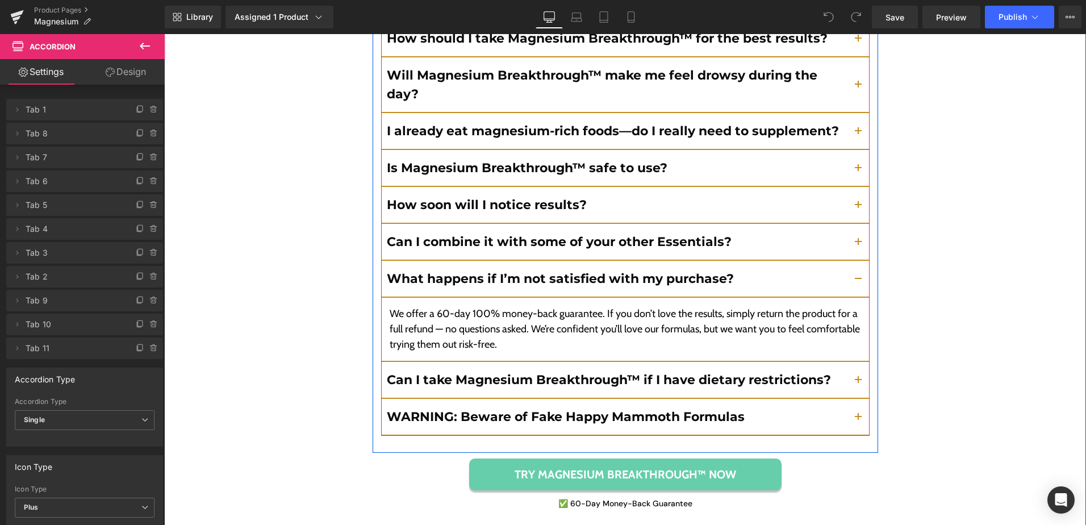
click at [855, 362] on button "button" at bounding box center [858, 380] width 23 height 36
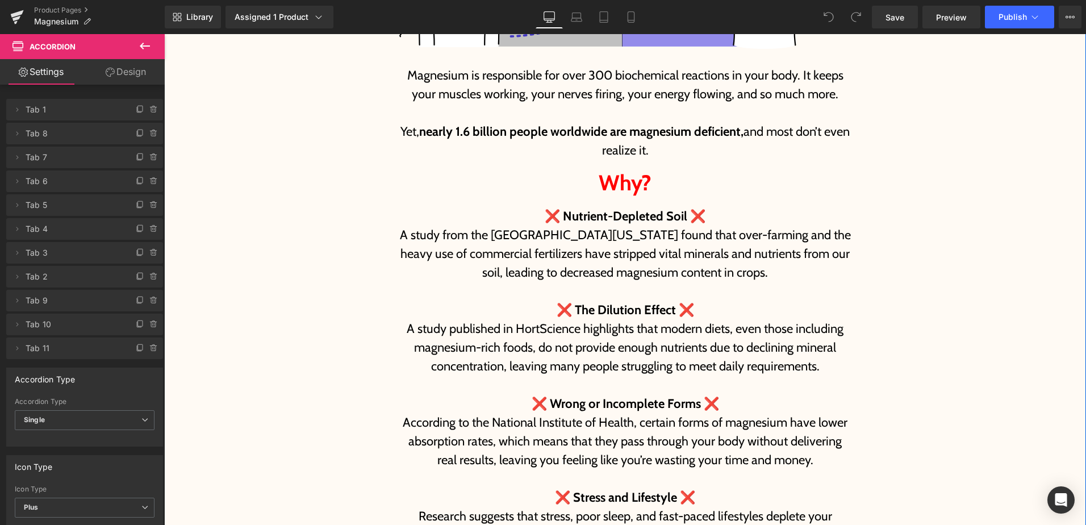
scroll to position [1023, 0]
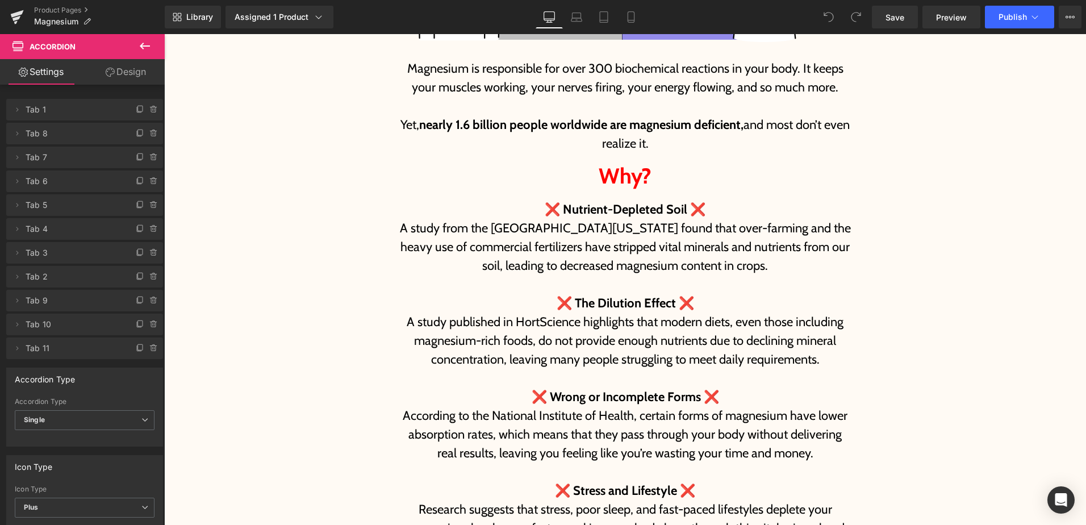
click at [699, 19] on div "Library Assigned 1 Product Product Preview Magnesium Breakthrough Manage assign…" at bounding box center [626, 17] width 922 height 23
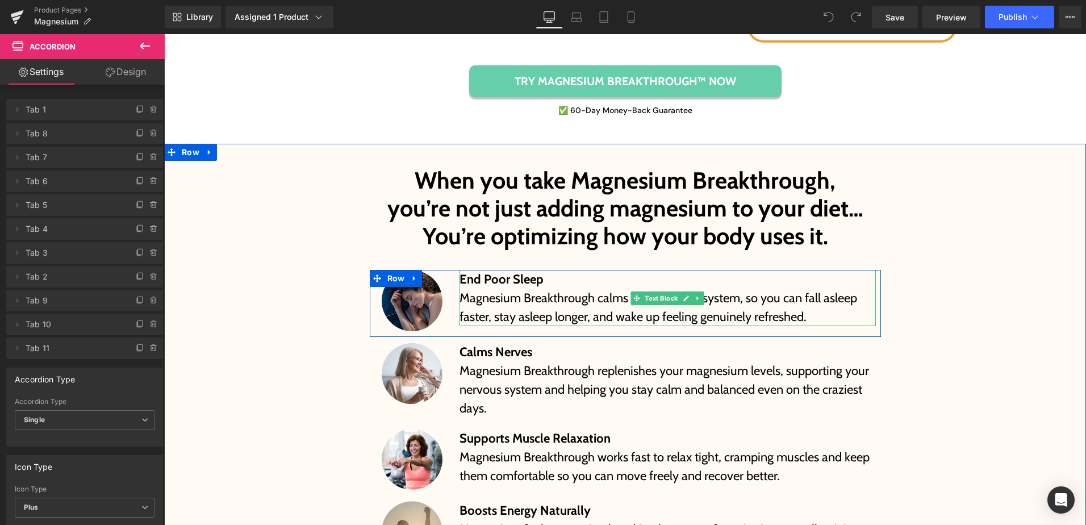
click at [505, 281] on strong "End Poor Sleep" at bounding box center [502, 279] width 84 height 15
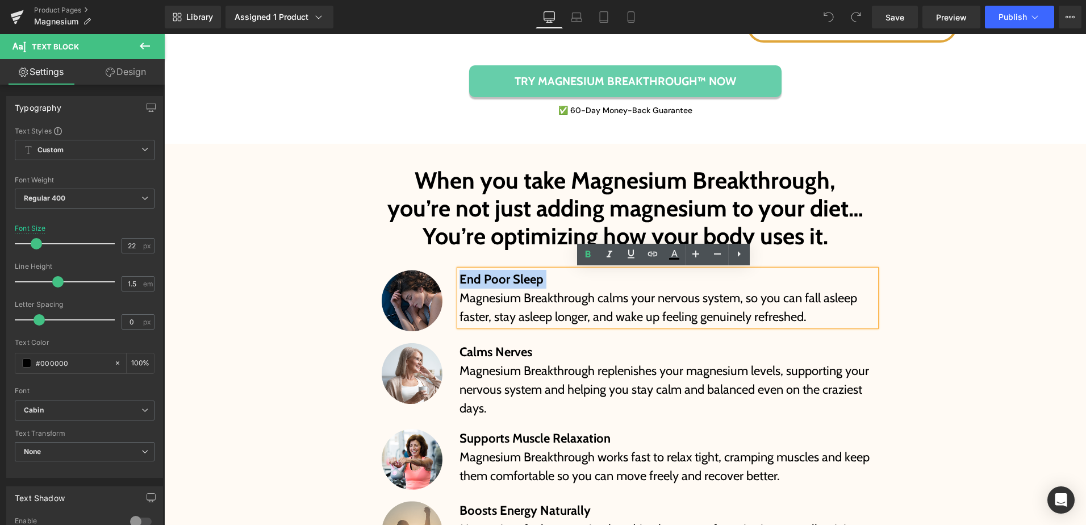
paste div
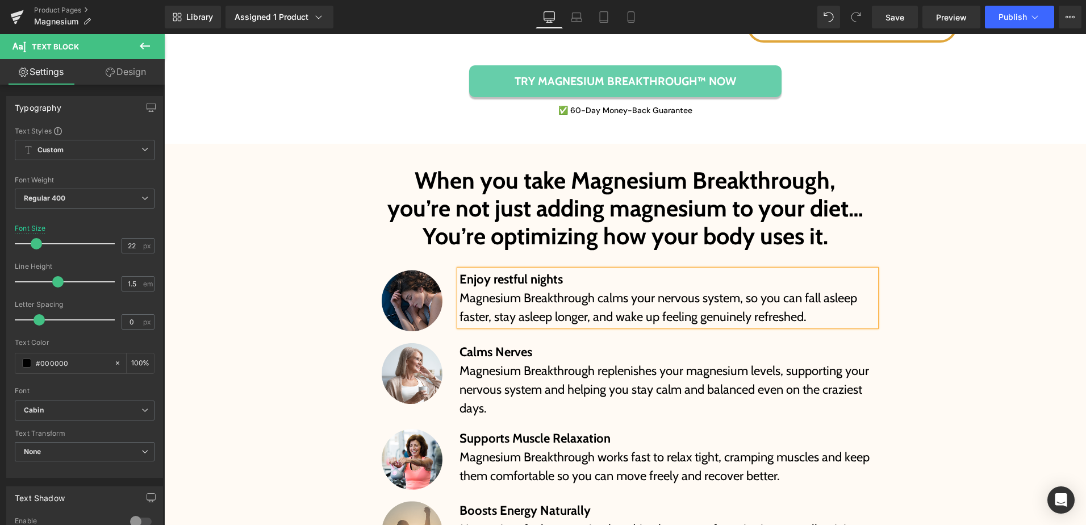
click at [964, 306] on div "When you take Magnesium Breakthrough, you’re not just adding magnesium to your …" at bounding box center [625, 477] width 922 height 645
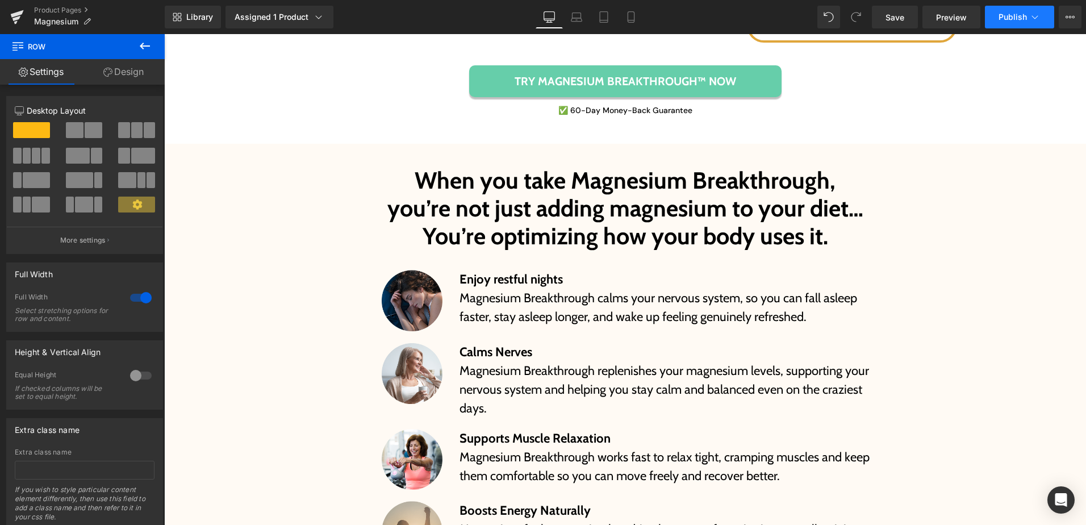
click at [999, 22] on button "Publish" at bounding box center [1019, 17] width 69 height 23
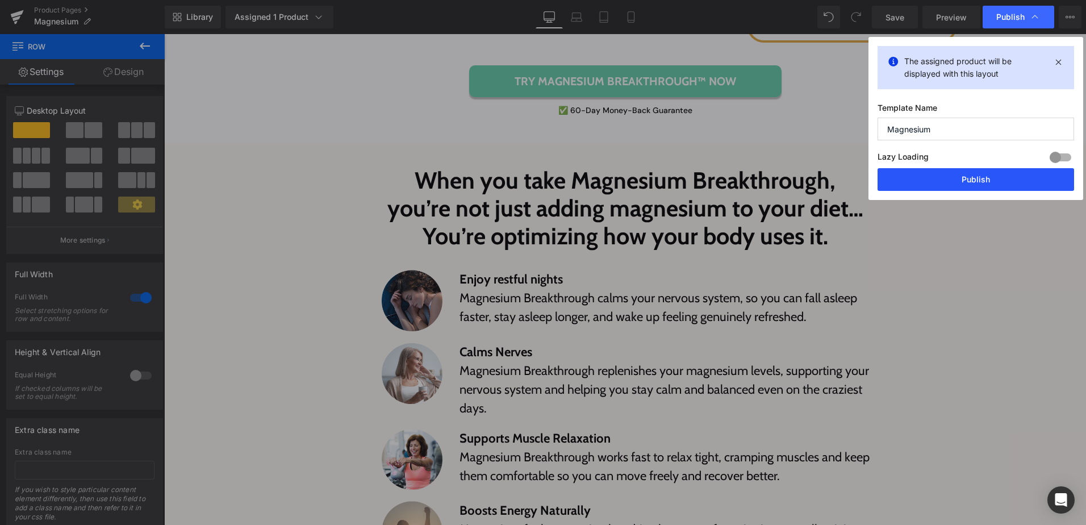
click at [969, 177] on button "Publish" at bounding box center [976, 179] width 197 height 23
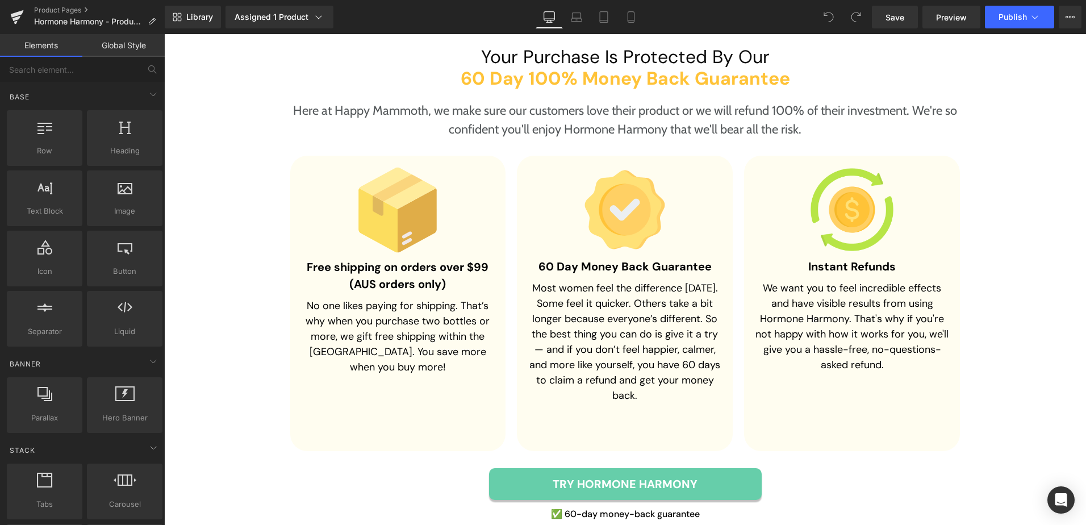
scroll to position [3466, 0]
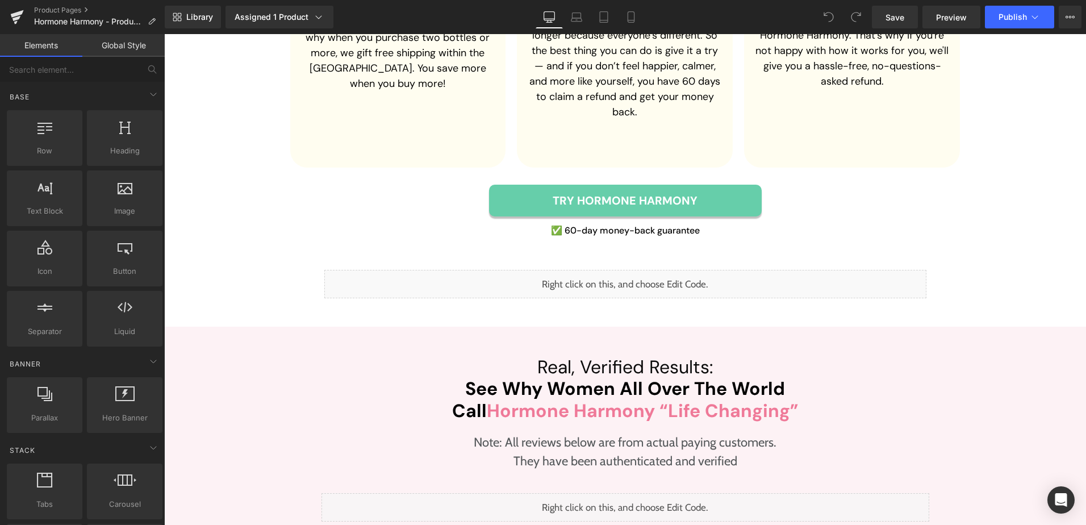
click at [763, 15] on div "Library Assigned 1 Product Product Preview Hormone Harmony™ Manage assigned pro…" at bounding box center [626, 17] width 922 height 23
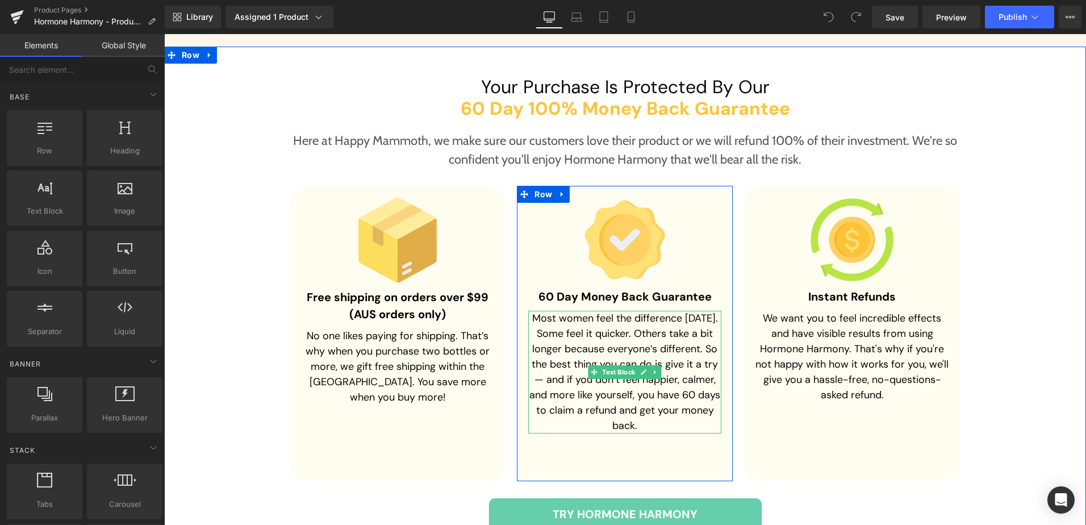
drag, startPoint x: 624, startPoint y: 298, endPoint x: 604, endPoint y: 303, distance: 21.0
click at [624, 311] on p "Most women feel the difference within 9 days. Some feel it quicker. Others take…" at bounding box center [624, 372] width 193 height 123
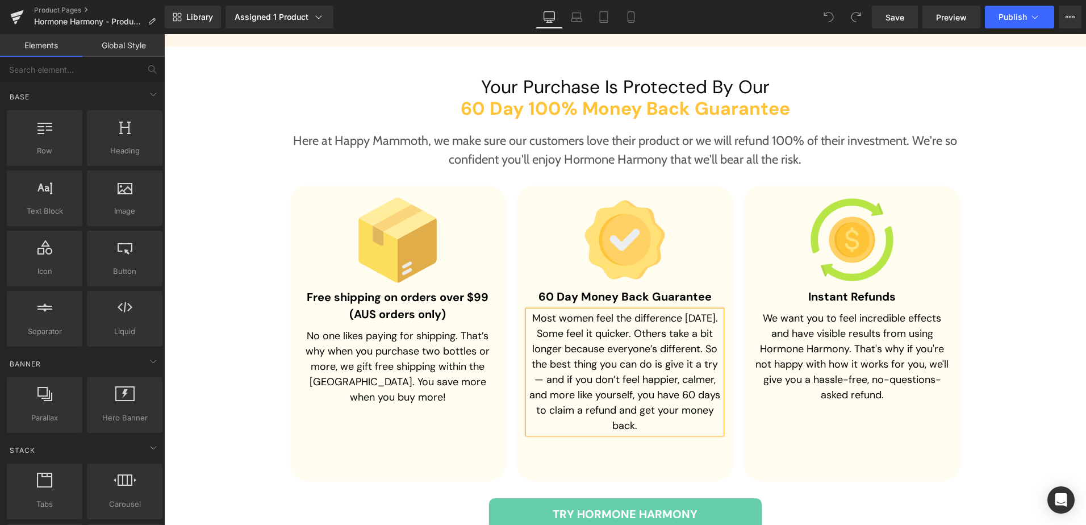
click at [604, 311] on p "Most women feel the difference within 9 days. Some feel it quicker. Others take…" at bounding box center [624, 372] width 193 height 123
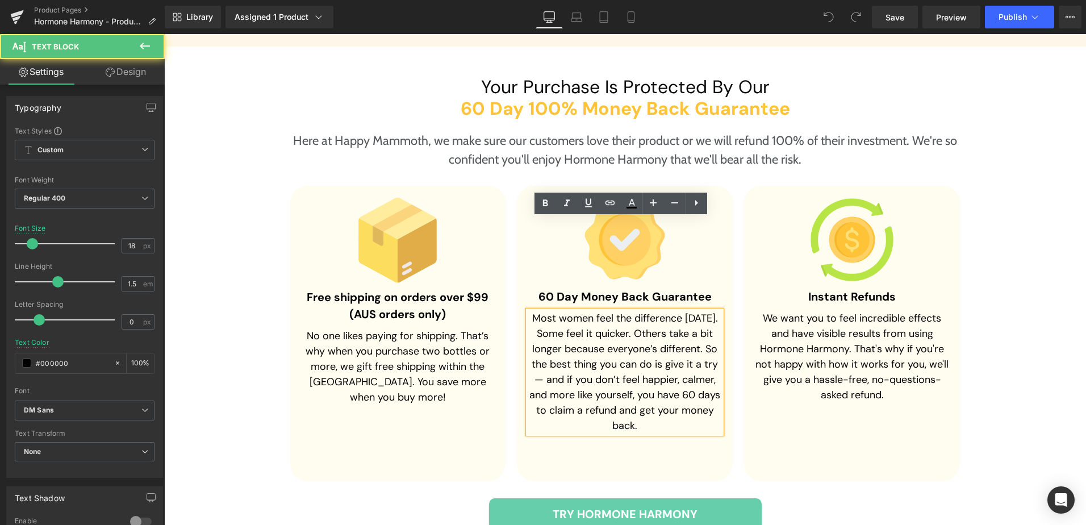
click at [706, 330] on p "Most women feel the difference within 9 days. Some feel it quicker. Others take…" at bounding box center [624, 372] width 193 height 123
paste div
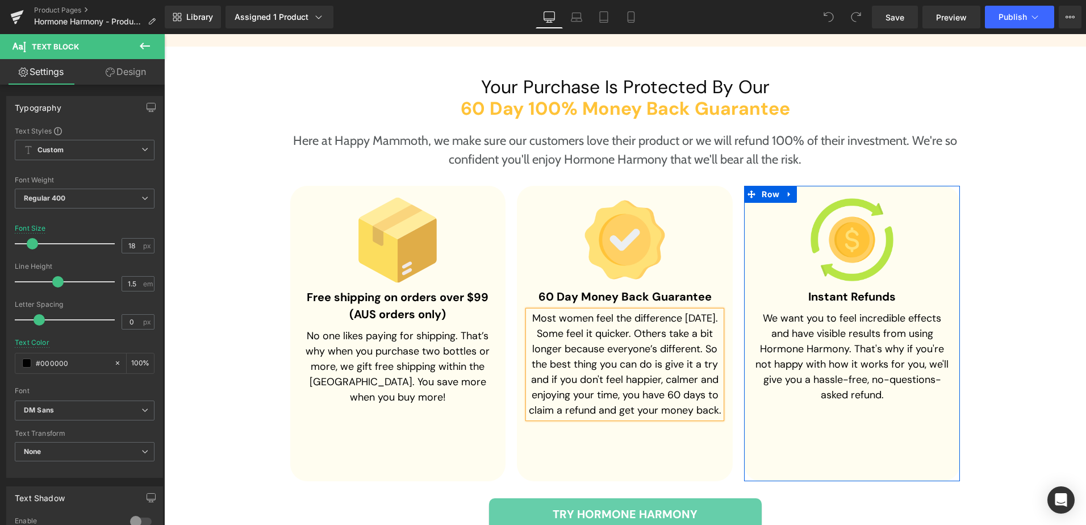
click at [831, 355] on div "Image Instant Refunds Heading We want you to feel incredible effects and have v…" at bounding box center [852, 333] width 216 height 295
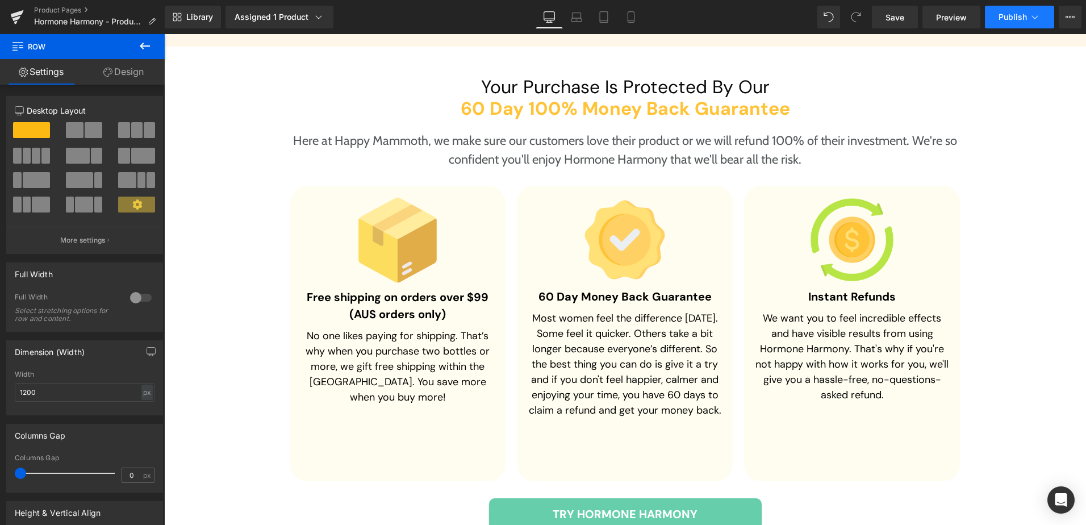
click at [1022, 22] on button "Publish" at bounding box center [1019, 17] width 69 height 23
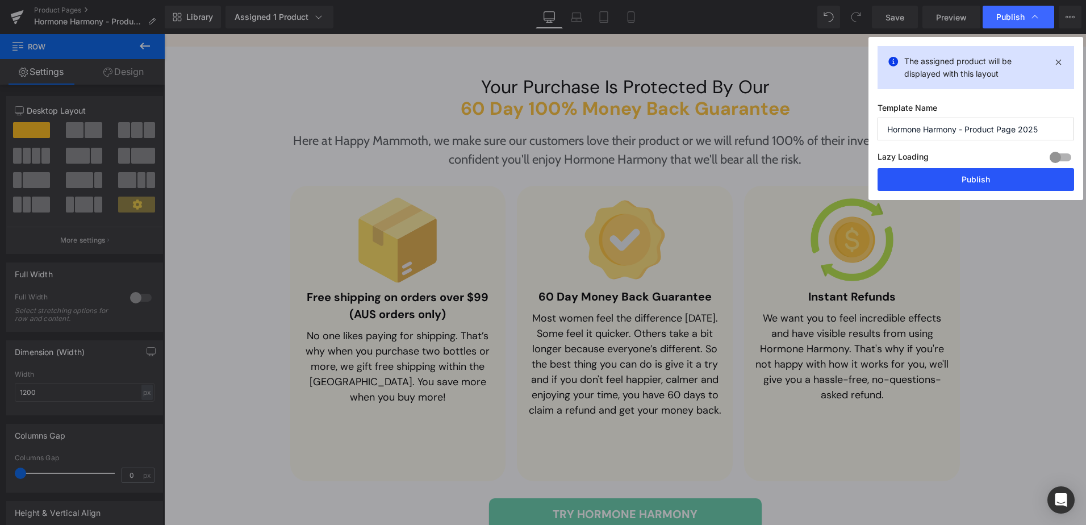
click at [984, 181] on button "Publish" at bounding box center [976, 179] width 197 height 23
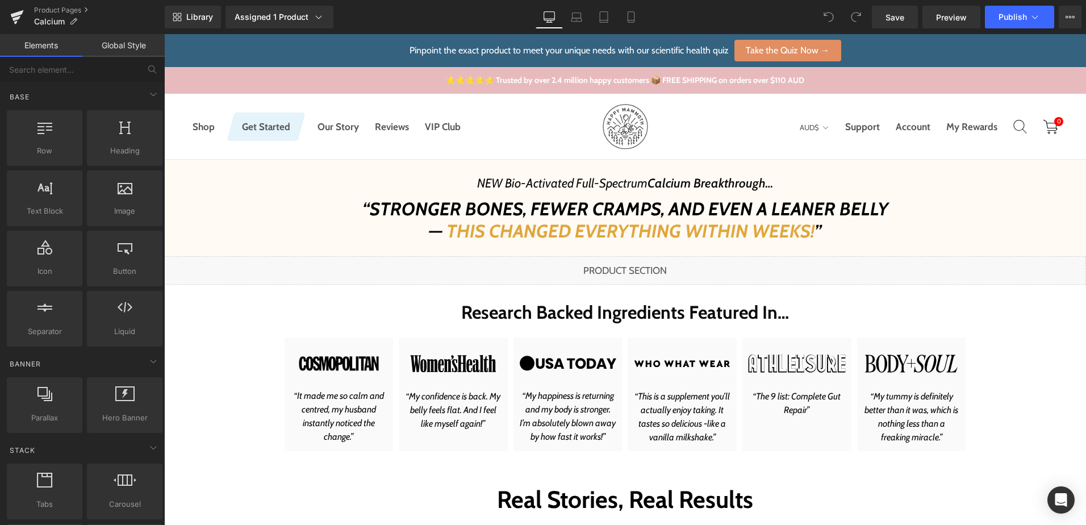
click at [689, 24] on div "Library Assigned 1 Product Product Preview Calcium Breakthrough Manage assigned…" at bounding box center [626, 17] width 922 height 23
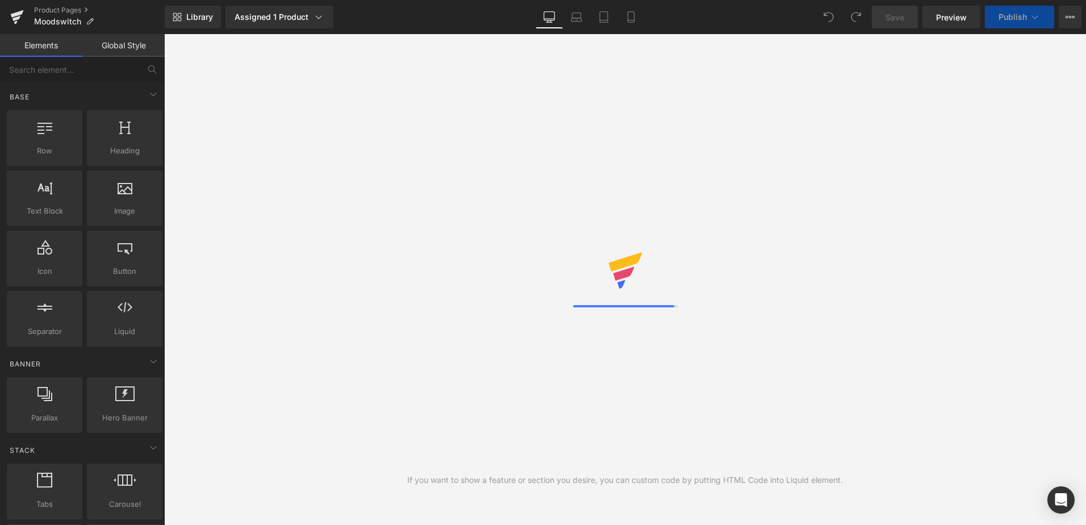
click at [721, 16] on div "Library Assigned 1 Product Product Preview MoodSwitch Manage assigned products …" at bounding box center [626, 17] width 922 height 23
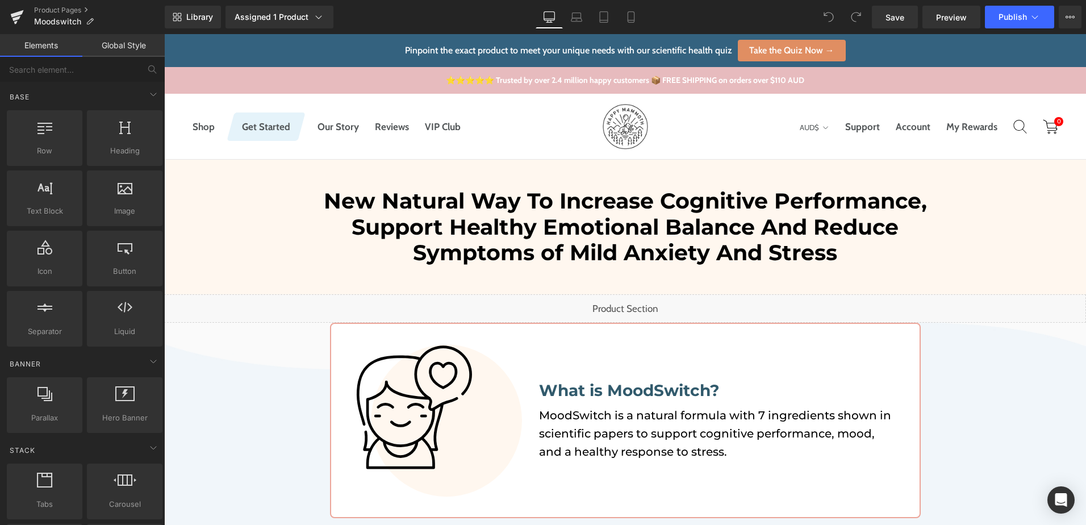
click at [721, 16] on div "Library Assigned 1 Product Product Preview MoodSwitch Manage assigned products …" at bounding box center [626, 17] width 922 height 23
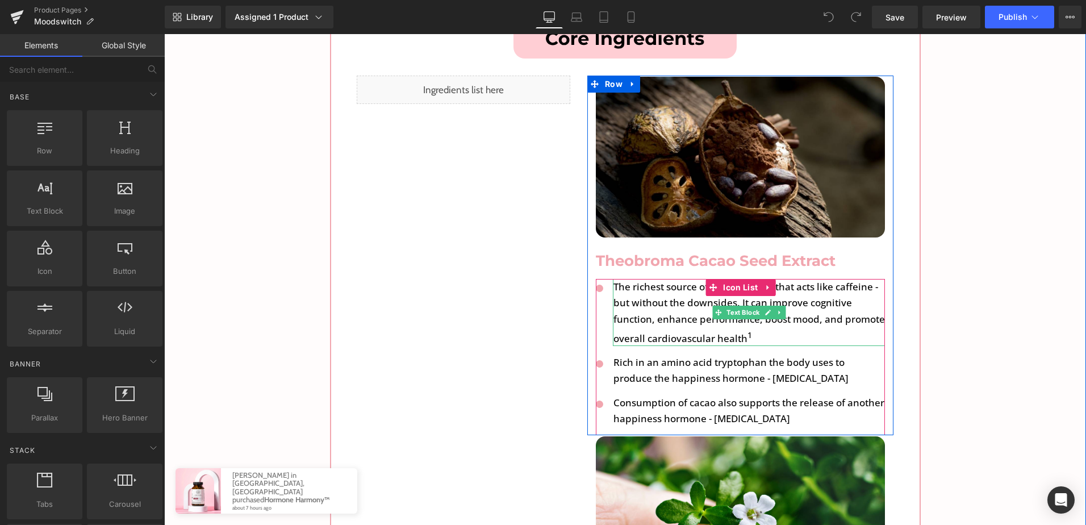
click at [634, 279] on p "The richest source of Theobromine that acts like caffeine - but without the dow…" at bounding box center [750, 312] width 272 height 67
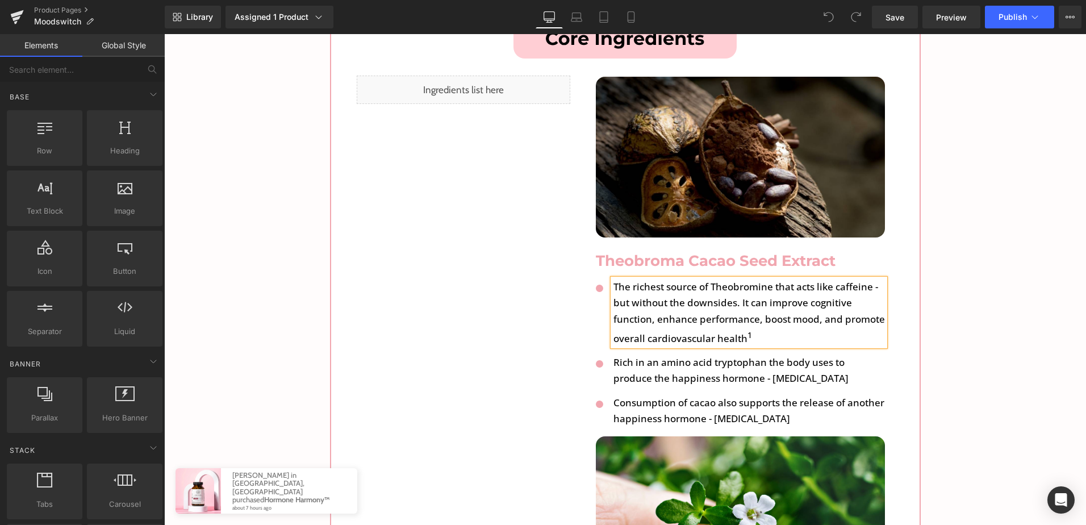
click at [634, 279] on p "The richest source of Theobromine that acts like caffeine - but without the dow…" at bounding box center [750, 312] width 272 height 67
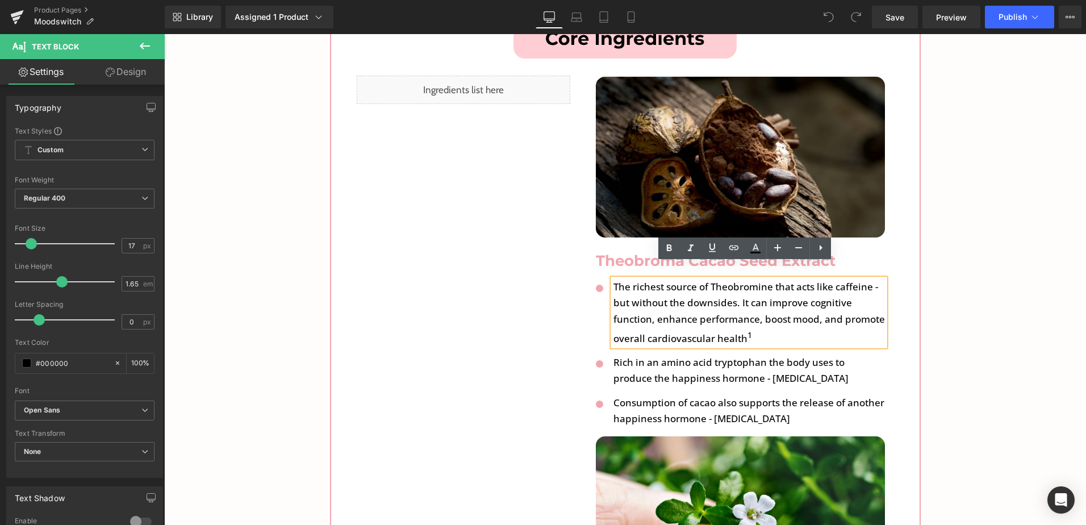
click at [725, 279] on p "The richest source of Theobromine that acts like caffeine - but without the dow…" at bounding box center [750, 312] width 272 height 67
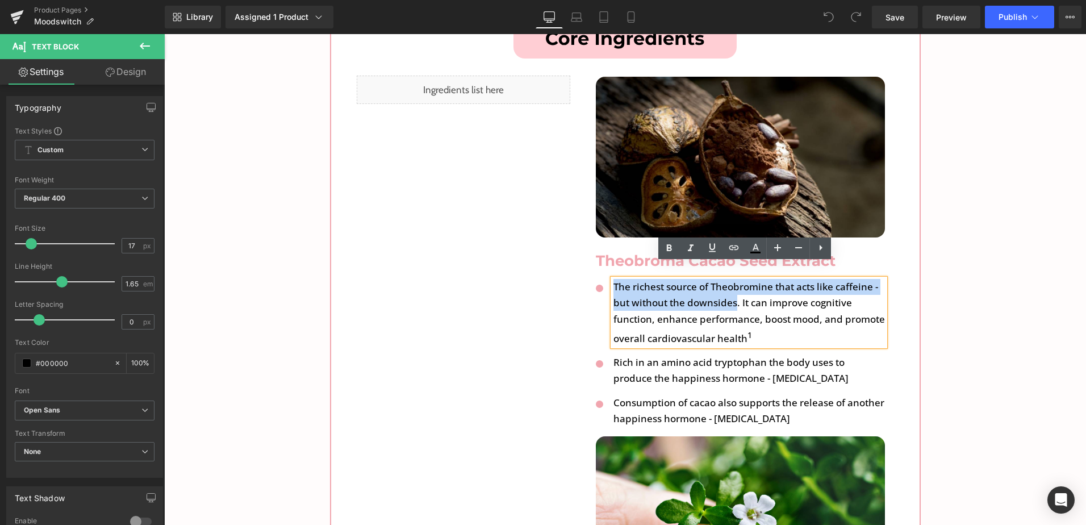
drag, startPoint x: 731, startPoint y: 287, endPoint x: 612, endPoint y: 269, distance: 120.2
click at [614, 279] on p "The richest source of Theobromine that acts like caffeine - but without the dow…" at bounding box center [750, 312] width 272 height 67
paste div
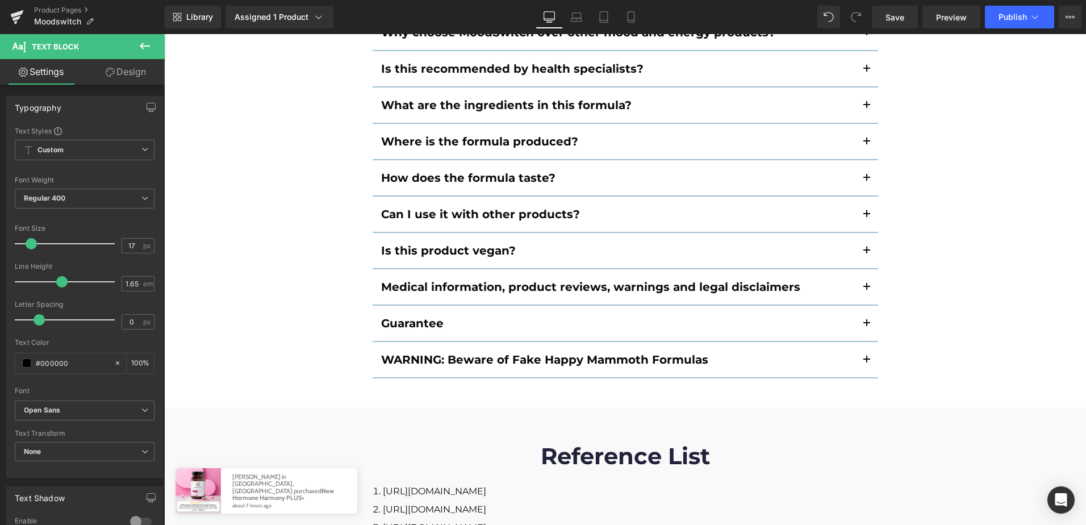
scroll to position [6201, 0]
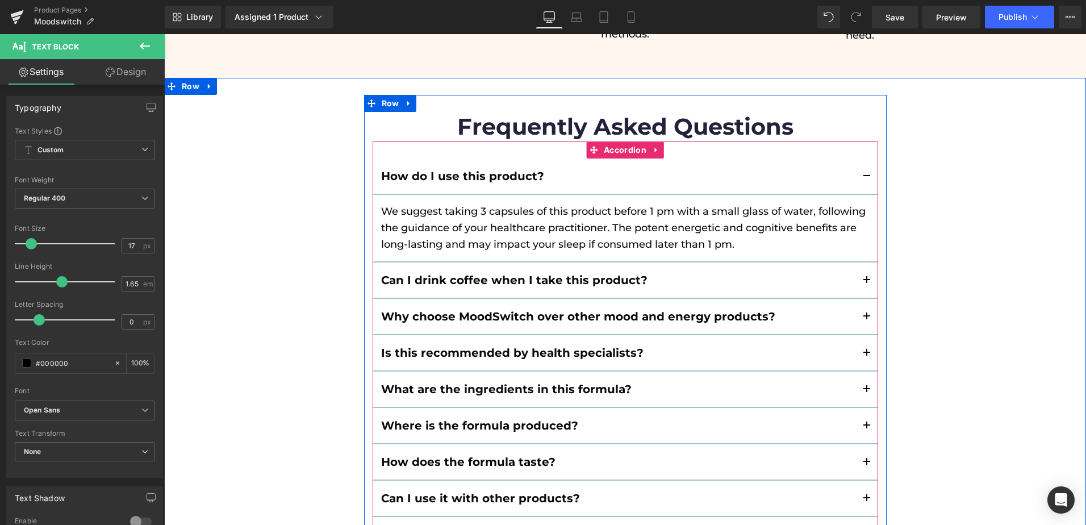
drag, startPoint x: 864, startPoint y: 232, endPoint x: 901, endPoint y: 253, distance: 43.0
click at [867, 284] on span "button" at bounding box center [867, 284] width 0 height 0
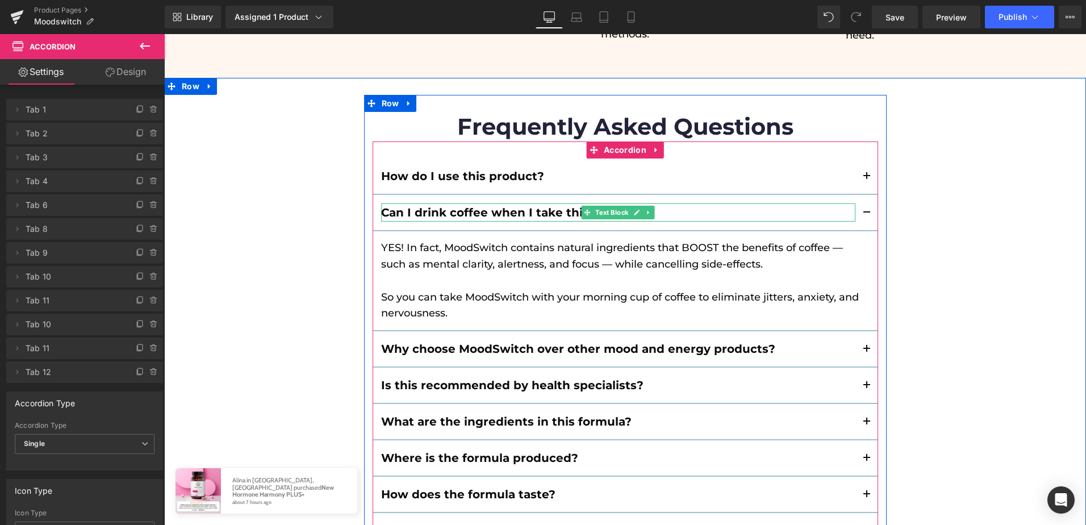
click at [525, 206] on b "Can I drink coffee when I take this product?" at bounding box center [514, 213] width 266 height 14
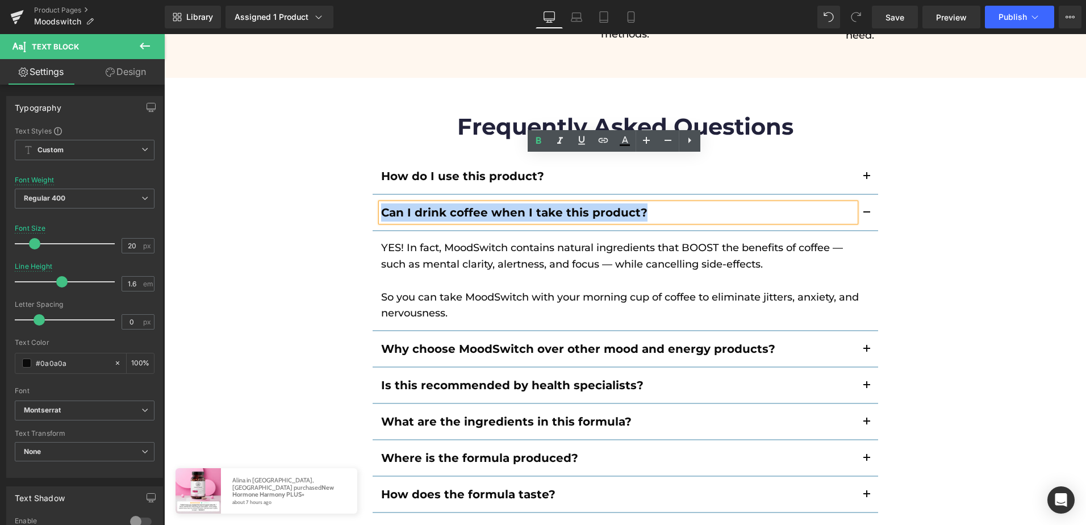
paste div
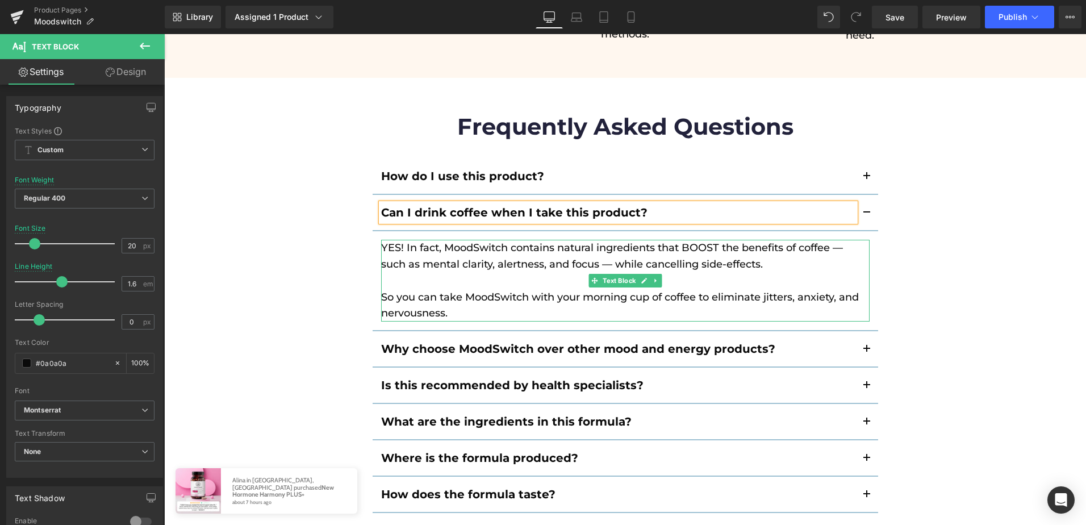
click at [400, 289] on p "So you can take MoodSwitch with your morning cup of coffee to eliminate jitters…" at bounding box center [625, 305] width 489 height 33
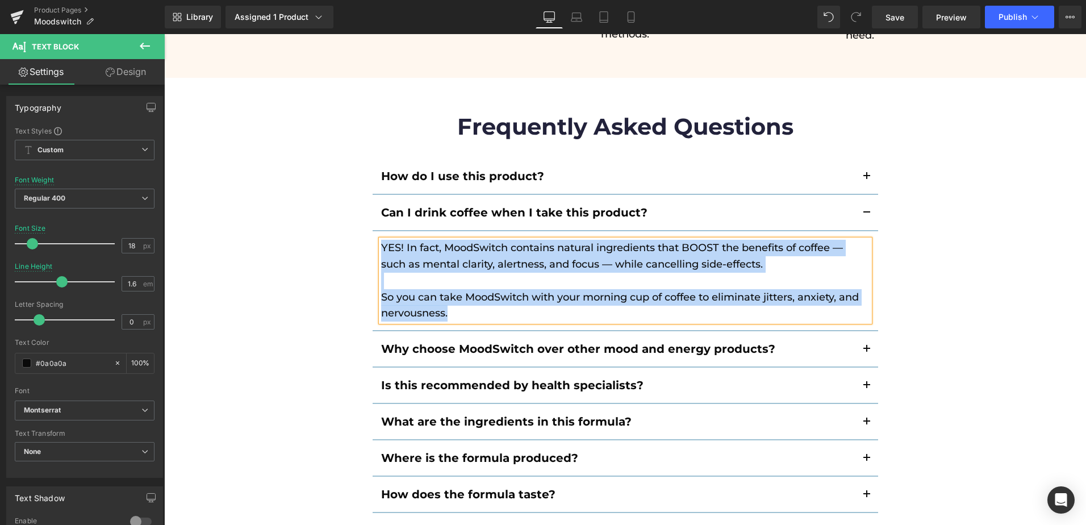
paste div
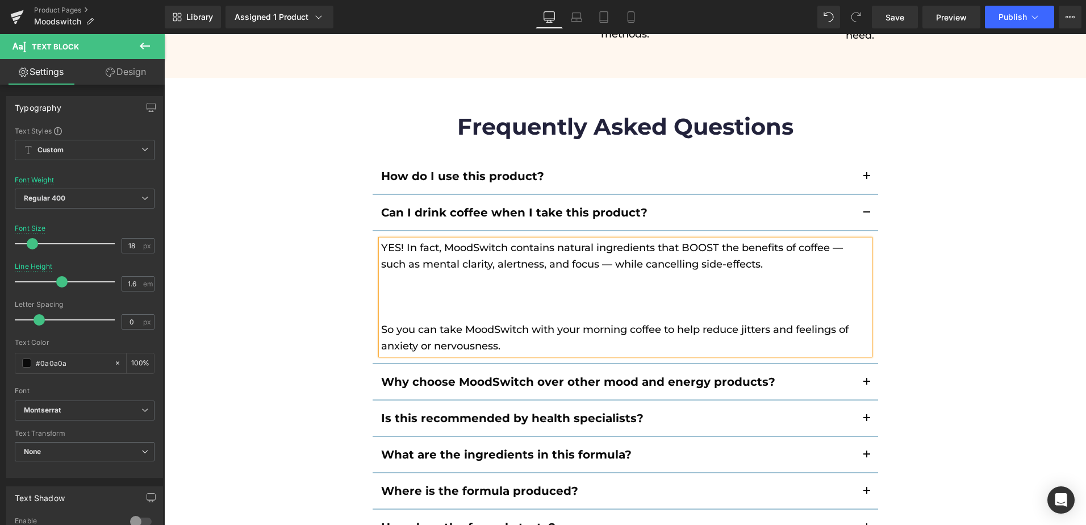
click at [402, 289] on p at bounding box center [625, 297] width 489 height 16
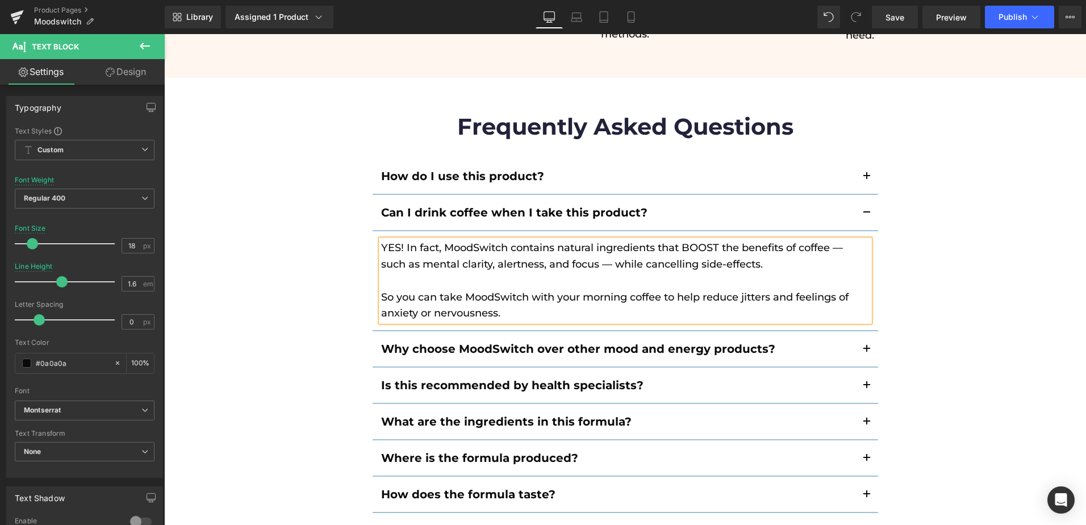
click at [319, 293] on div "Frequently Asked Questions Heading How do I use this product? Text Block We sug…" at bounding box center [625, 403] width 922 height 617
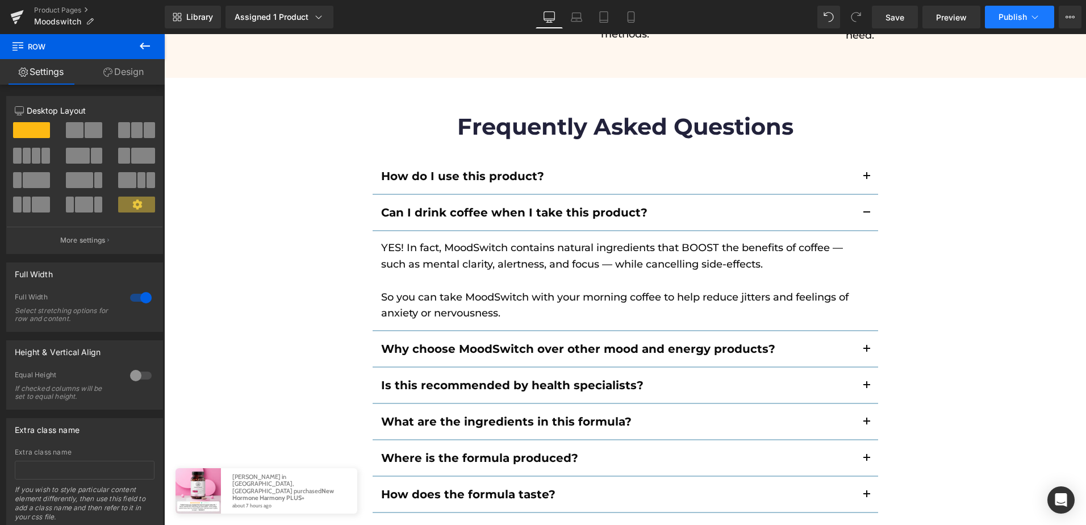
click at [1021, 9] on button "Publish" at bounding box center [1019, 17] width 69 height 23
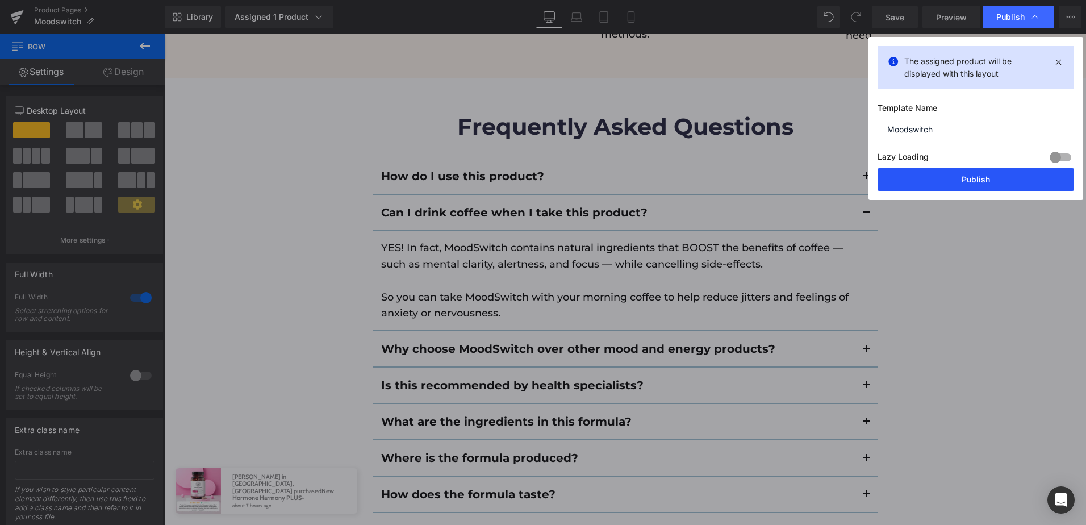
click at [979, 180] on button "Publish" at bounding box center [976, 179] width 197 height 23
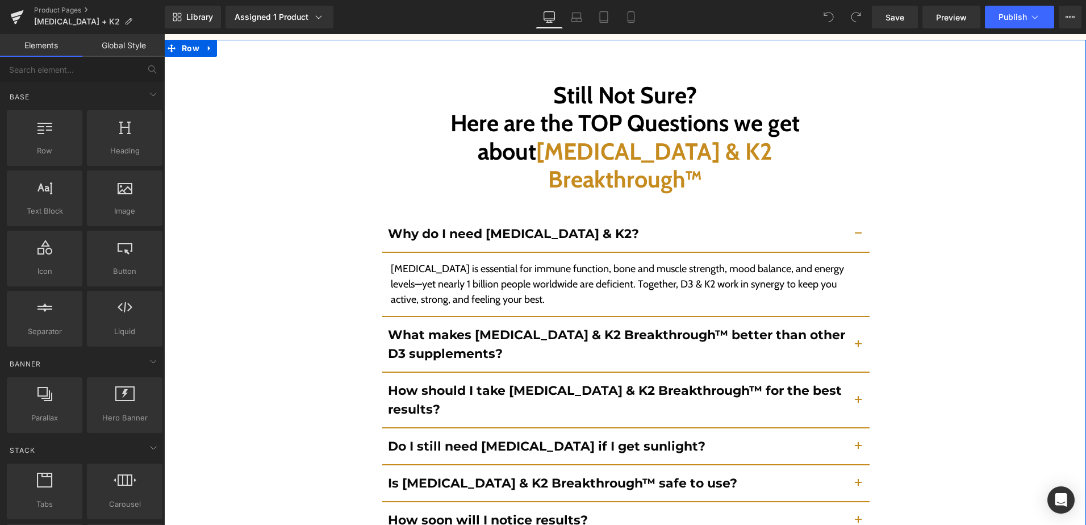
scroll to position [4657, 0]
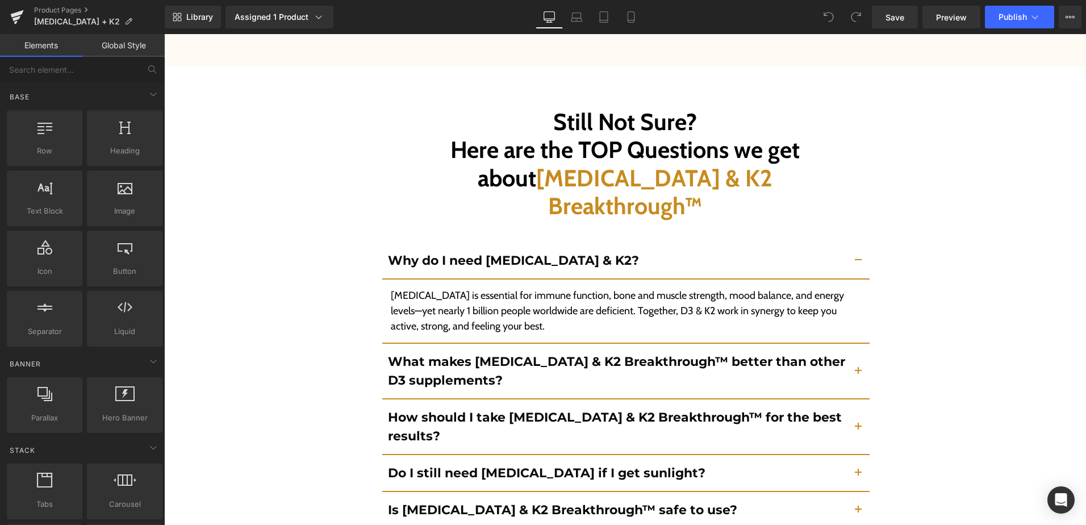
click at [444, 23] on div "Library Assigned 1 Product Product Preview [MEDICAL_DATA] & K2 Breakthrough Man…" at bounding box center [626, 17] width 922 height 23
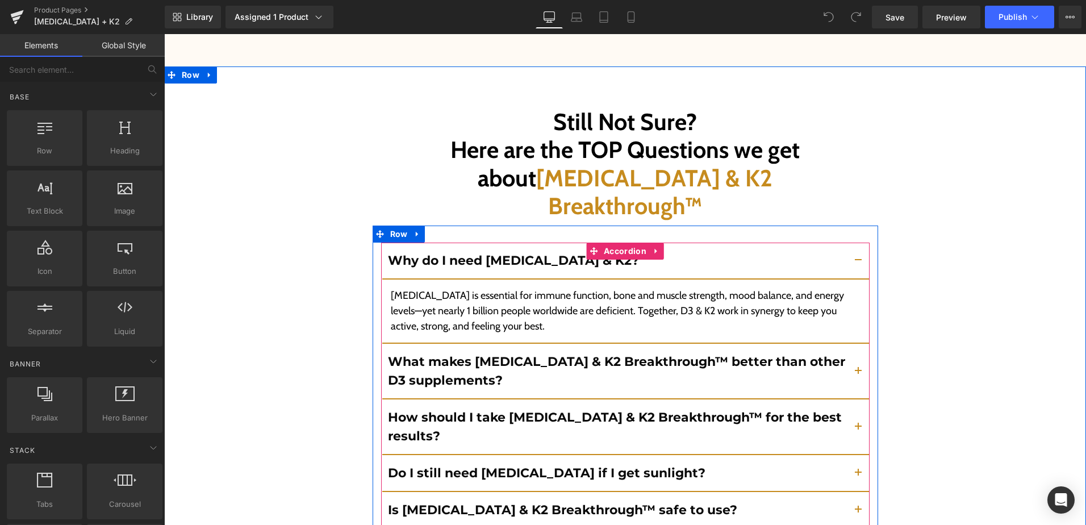
click at [854, 344] on button "button" at bounding box center [858, 371] width 23 height 55
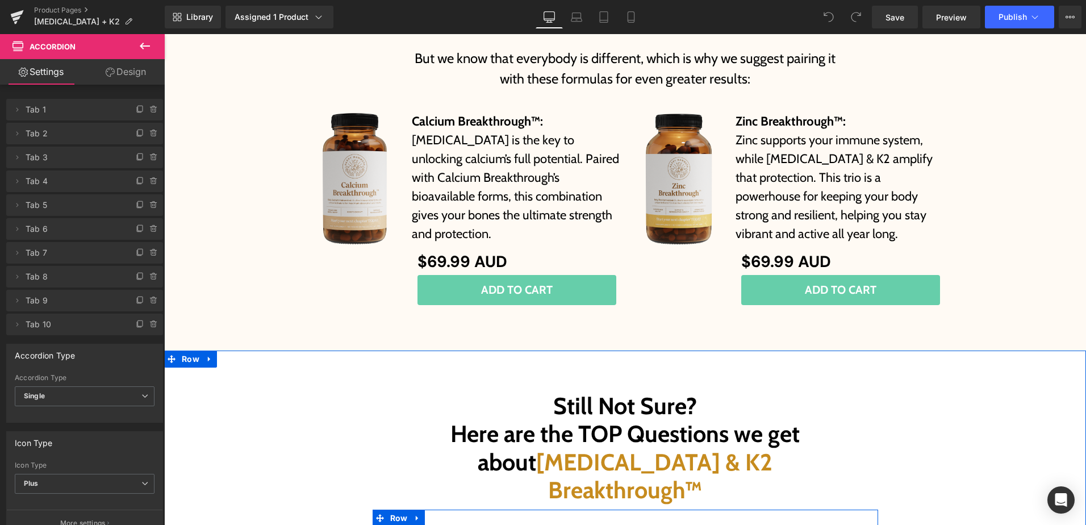
scroll to position [4544, 0]
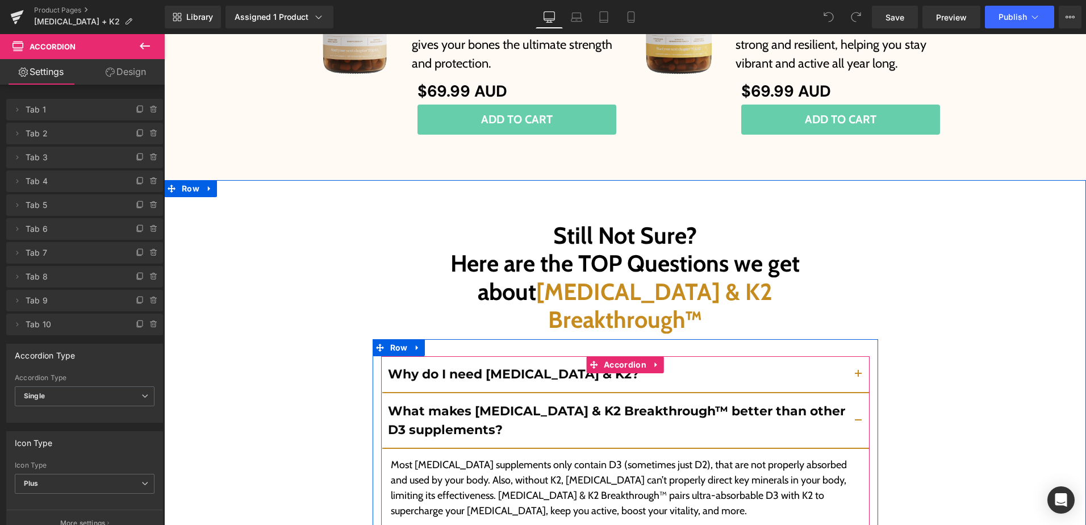
click at [856, 393] on button "button" at bounding box center [858, 420] width 23 height 55
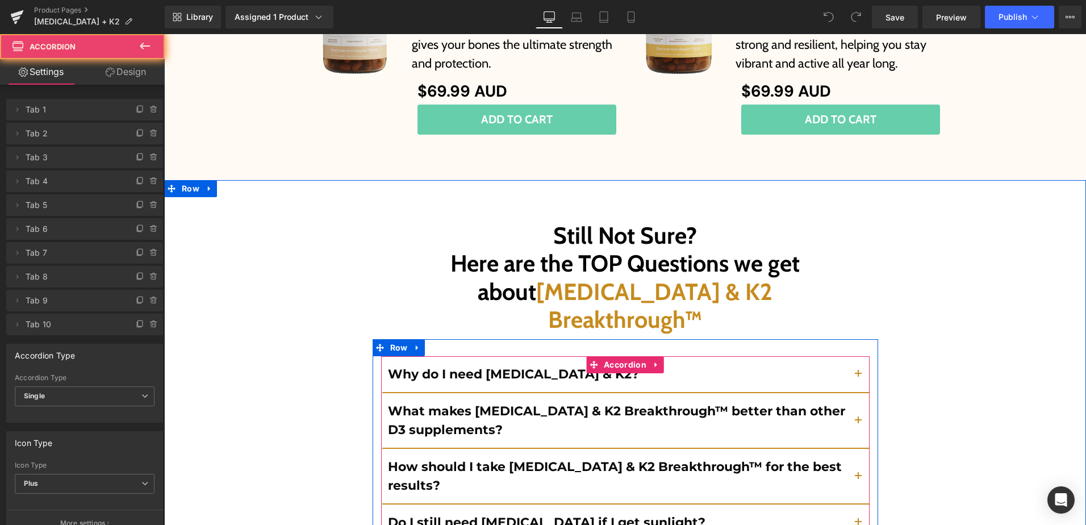
click at [856, 356] on button "button" at bounding box center [858, 374] width 23 height 36
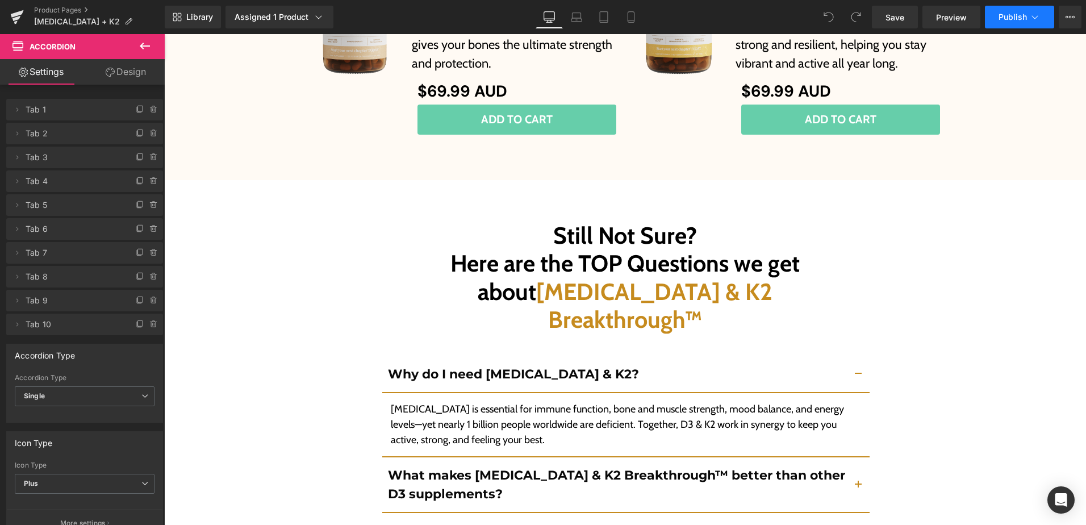
click at [1015, 20] on span "Publish" at bounding box center [1013, 16] width 28 height 9
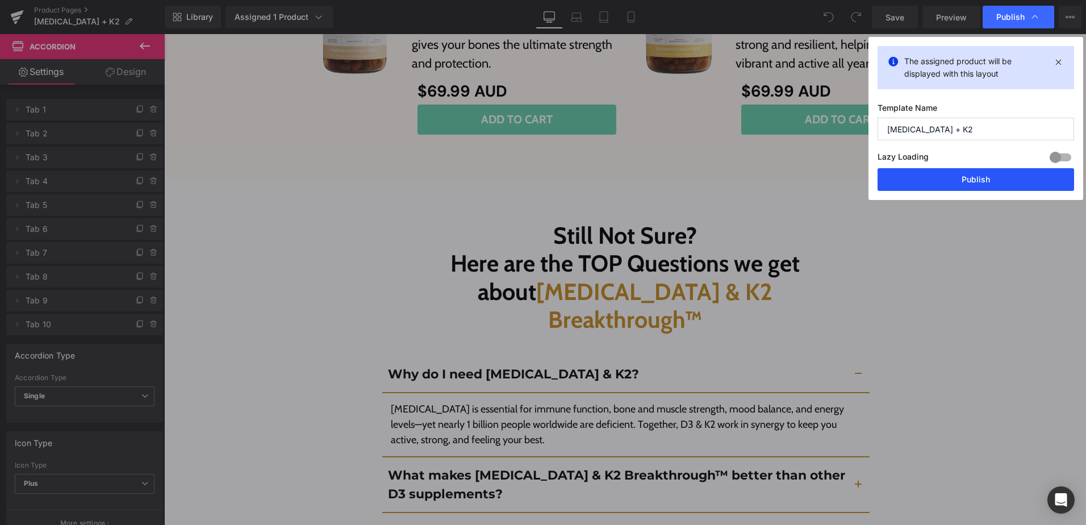
click at [943, 177] on button "Publish" at bounding box center [976, 179] width 197 height 23
